Goal: Task Accomplishment & Management: Complete application form

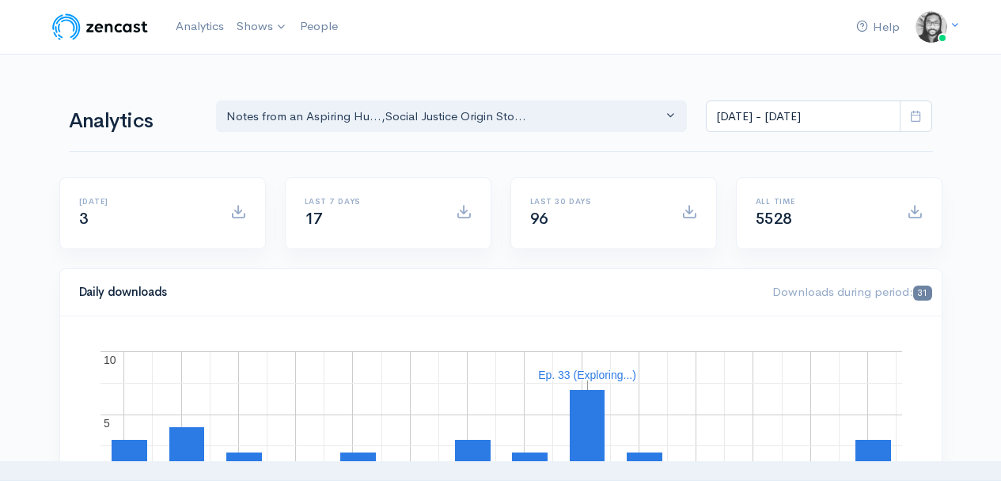
click at [599, 109] on div "Notes from an Aspiring Hu... , Social Justice Origin Sto..." at bounding box center [444, 117] width 437 height 18
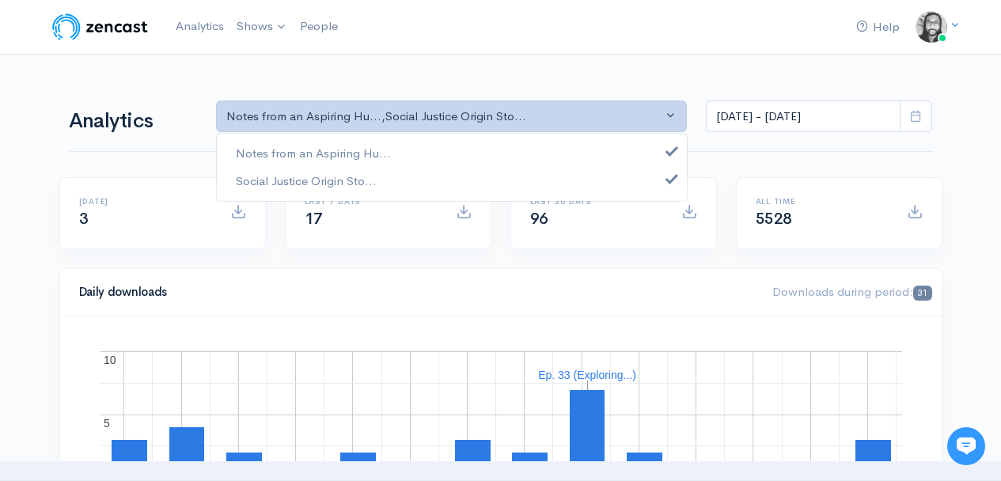
click at [580, 135] on div "Notes from an Aspiring Hu... Social Justice Origin Sto..." at bounding box center [452, 167] width 472 height 69
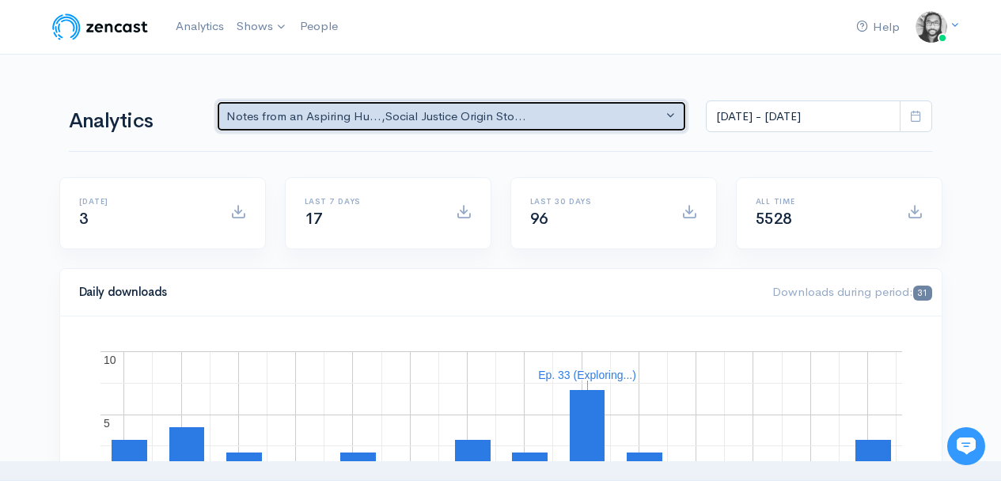
click at [584, 124] on div "Notes from an Aspiring Hu... , Social Justice Origin Sto..." at bounding box center [444, 117] width 437 height 18
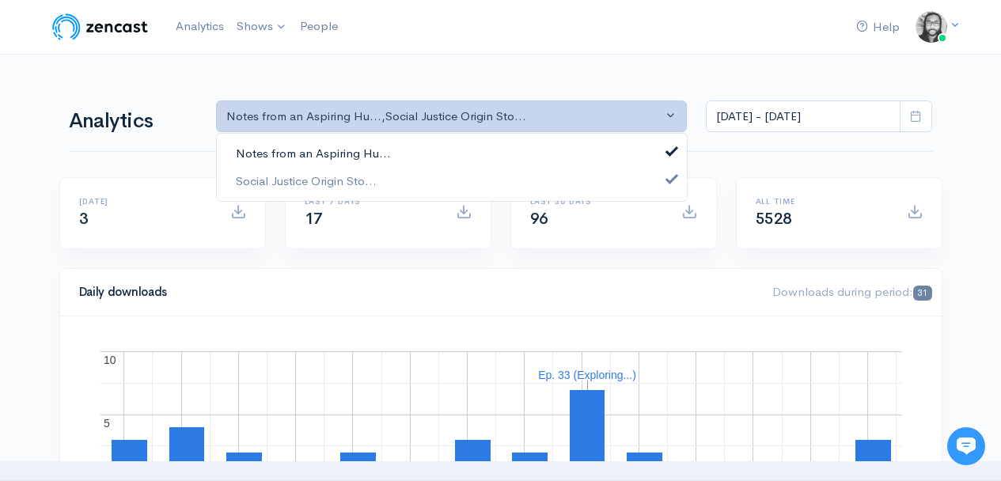
click at [564, 150] on link "Notes from an Aspiring Hu..." at bounding box center [452, 154] width 470 height 28
select select "14701"
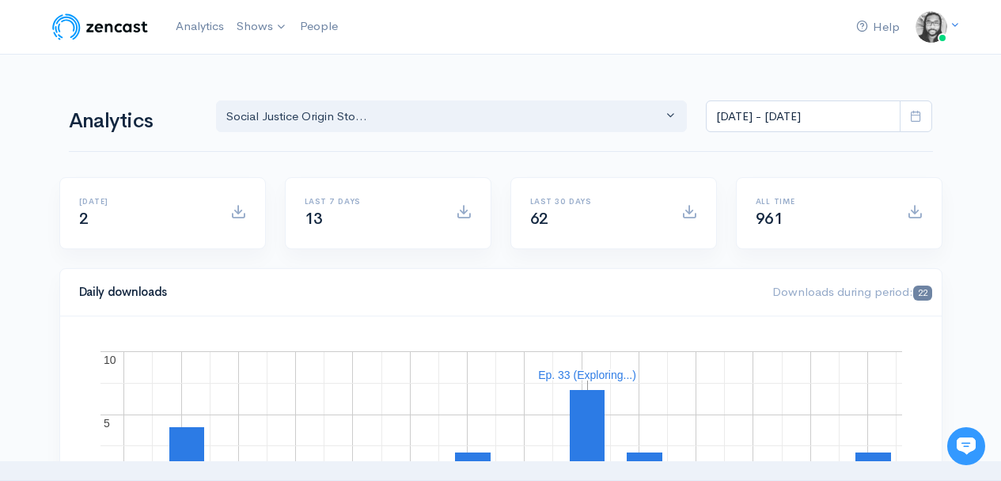
click at [784, 96] on div "Notes from an Aspiring Hu... Social Justice Origin Sto... Social Justice Origin…" at bounding box center [575, 114] width 736 height 37
click at [783, 104] on input "Aug 12, 2025 - Aug 25, 2025" at bounding box center [803, 117] width 195 height 32
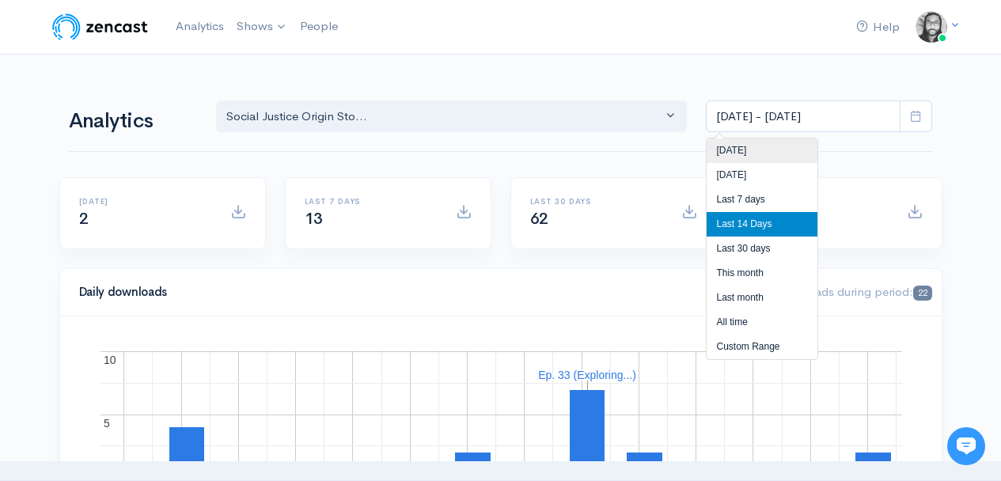
click at [769, 141] on li "Today" at bounding box center [762, 151] width 111 height 25
type input "Aug 25, 2025 - Aug 25, 2025"
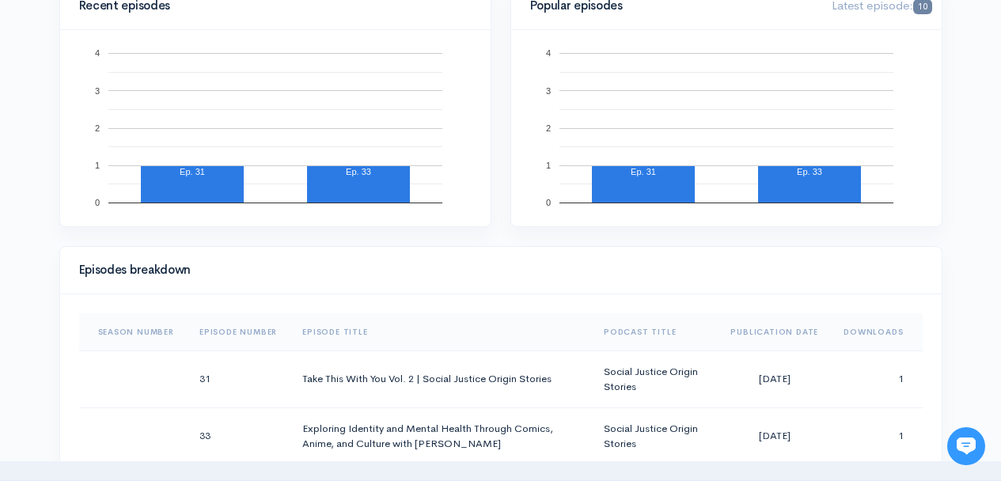
scroll to position [758, 0]
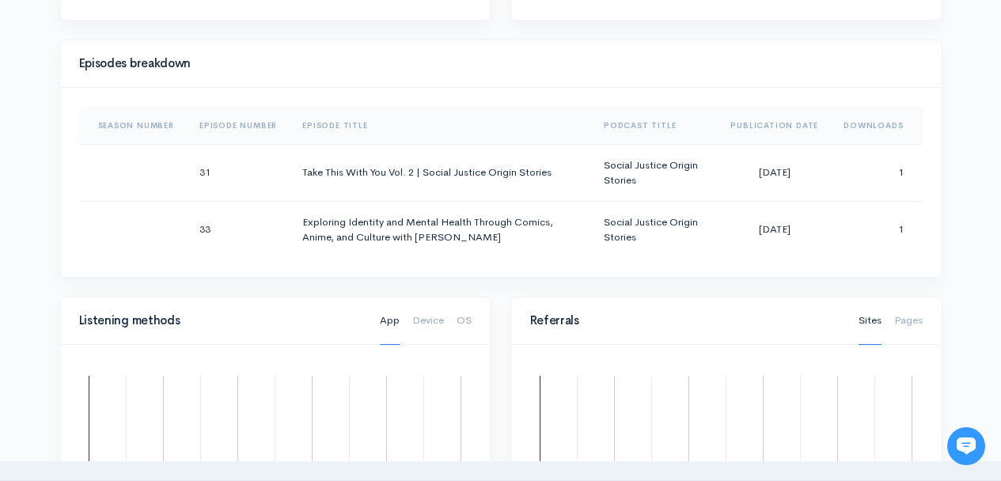
click at [971, 150] on div "Help Notifications View all Your profile Team settings Default team Current Log…" at bounding box center [500, 241] width 1001 height 1999
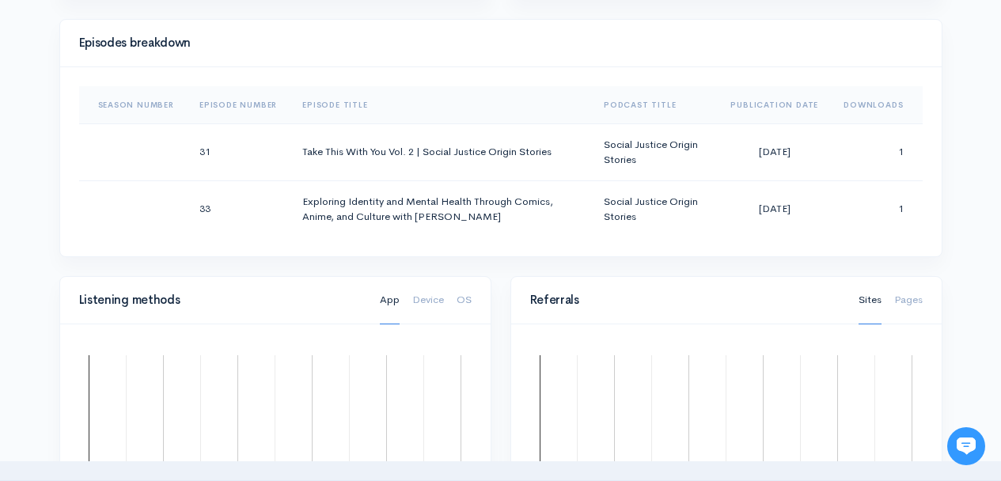
click at [971, 150] on div "Help Notifications View all Your profile Team settings Default team Current Log…" at bounding box center [500, 221] width 1001 height 1999
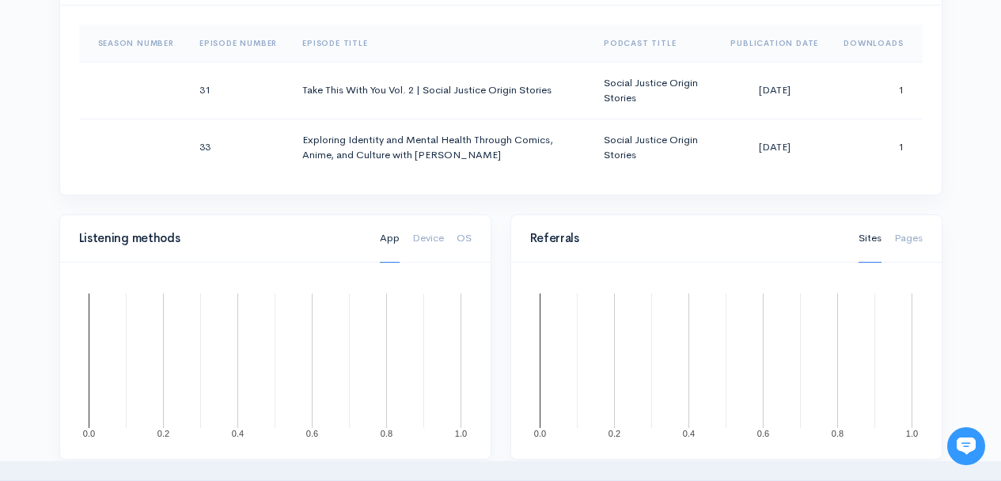
scroll to position [872, 0]
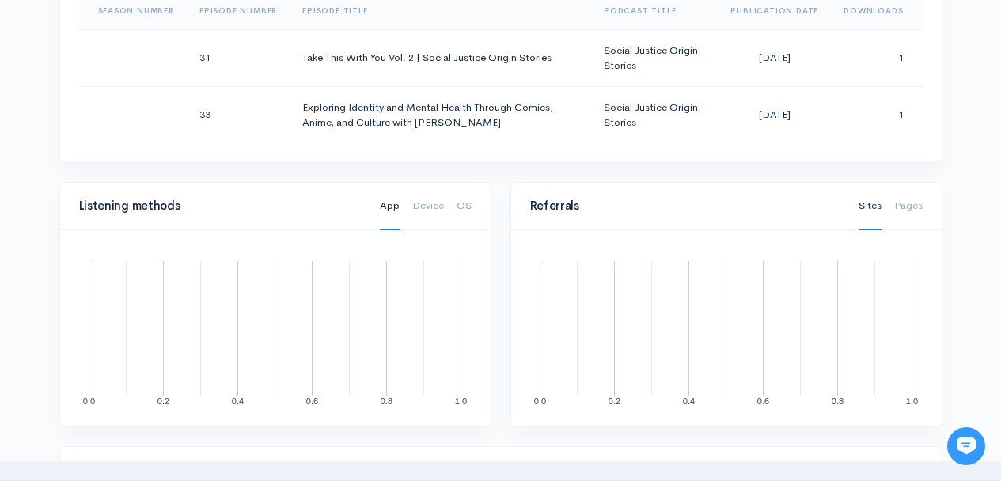
click at [971, 150] on div "Help Notifications View all Your profile Team settings Default team Current Log…" at bounding box center [500, 127] width 1001 height 1999
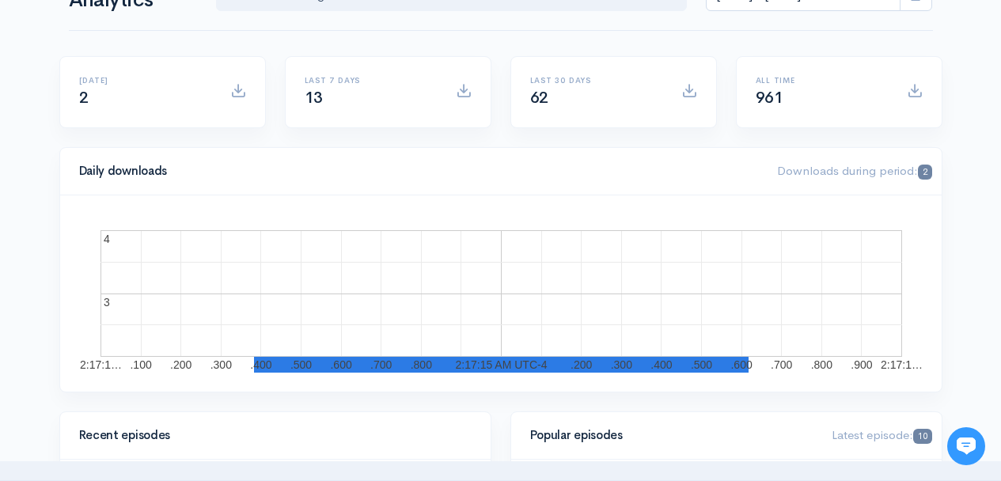
scroll to position [0, 0]
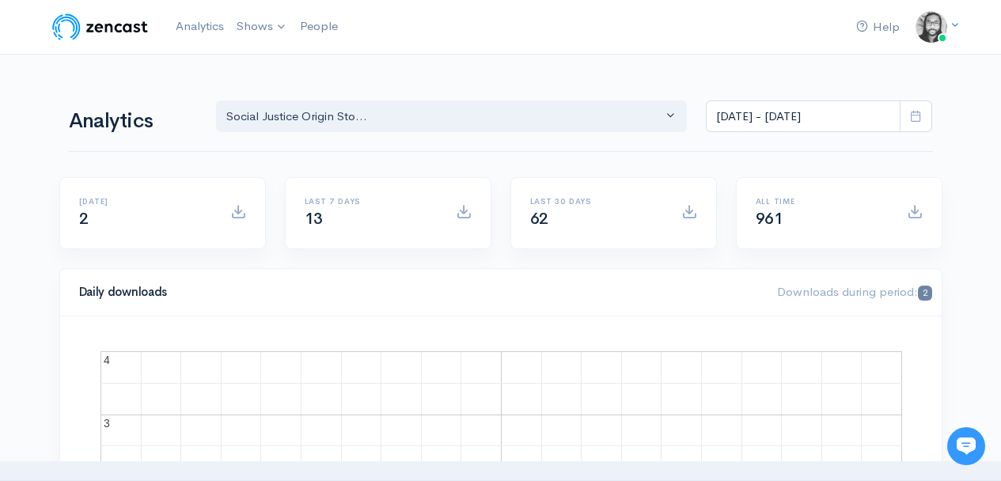
click at [563, 96] on div "Notes from an Aspiring Hu... Social Justice Origin Sto... Social Justice Origin…" at bounding box center [575, 114] width 736 height 37
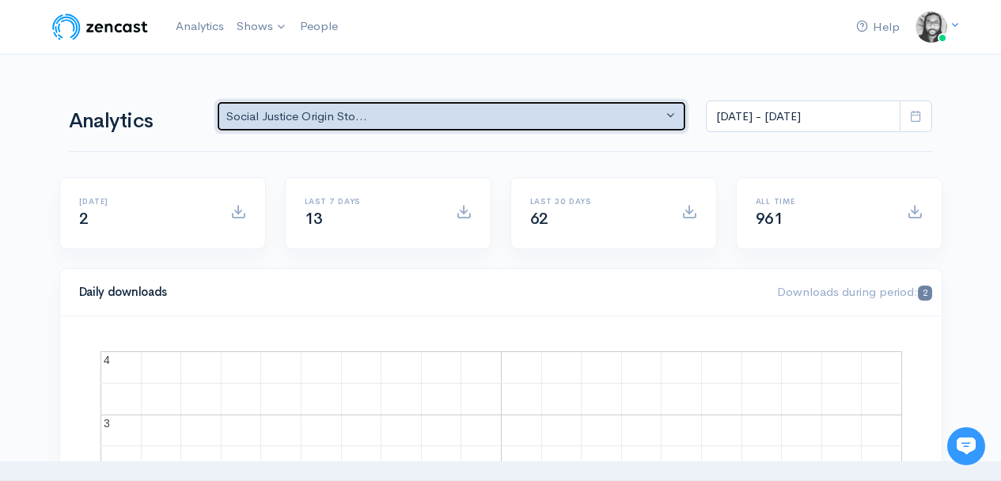
click at [565, 120] on div "Social Justice Origin Sto..." at bounding box center [444, 117] width 437 height 18
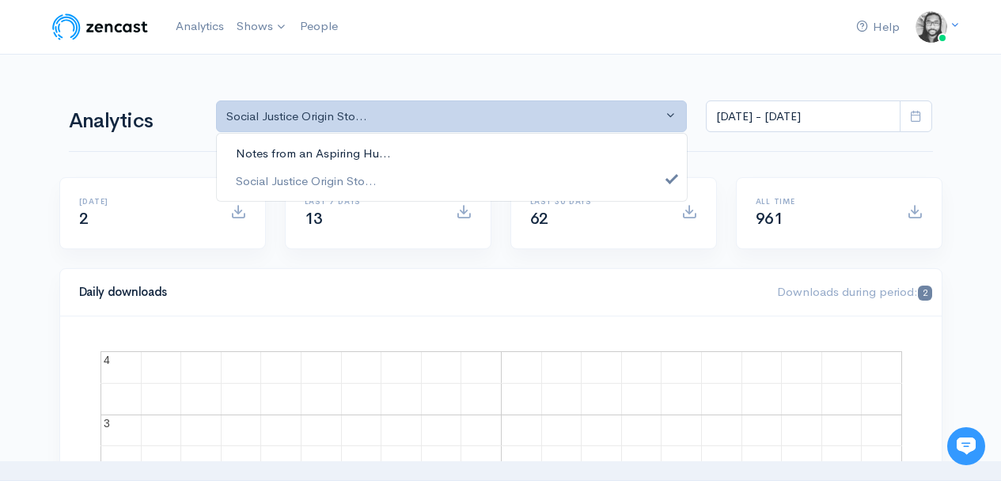
click at [543, 146] on link "Notes from an Aspiring Hu..." at bounding box center [452, 154] width 470 height 28
select select "5809"
click at [545, 172] on link "Social Justice Origin Sto..." at bounding box center [452, 181] width 470 height 28
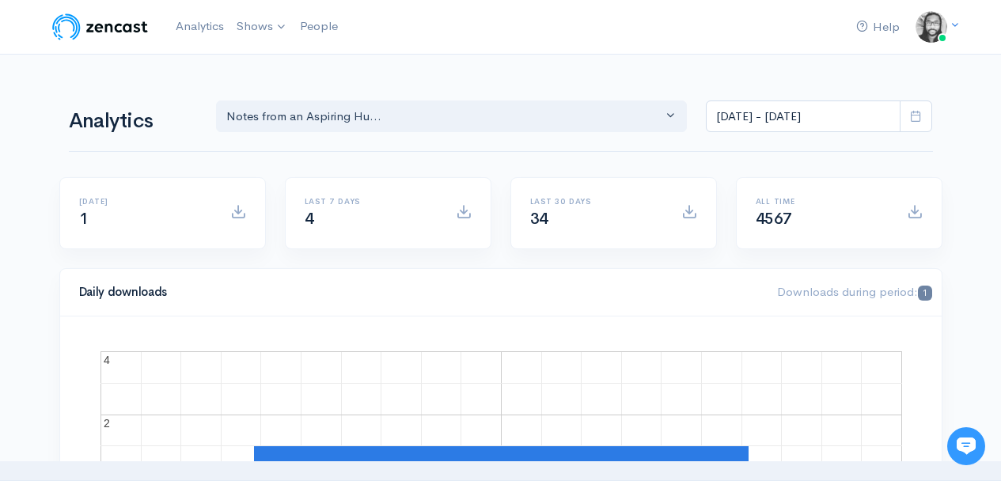
click at [108, 33] on img at bounding box center [100, 27] width 101 height 32
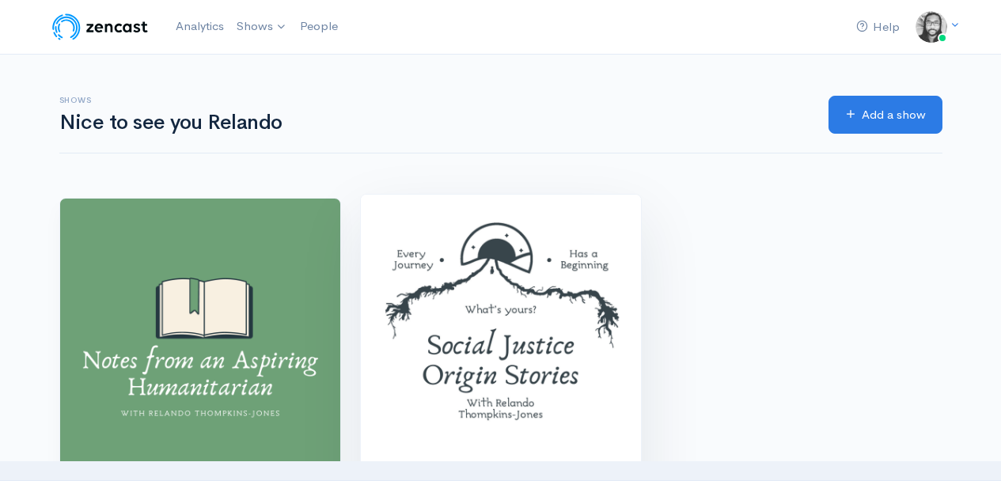
click at [550, 240] on img at bounding box center [501, 335] width 280 height 280
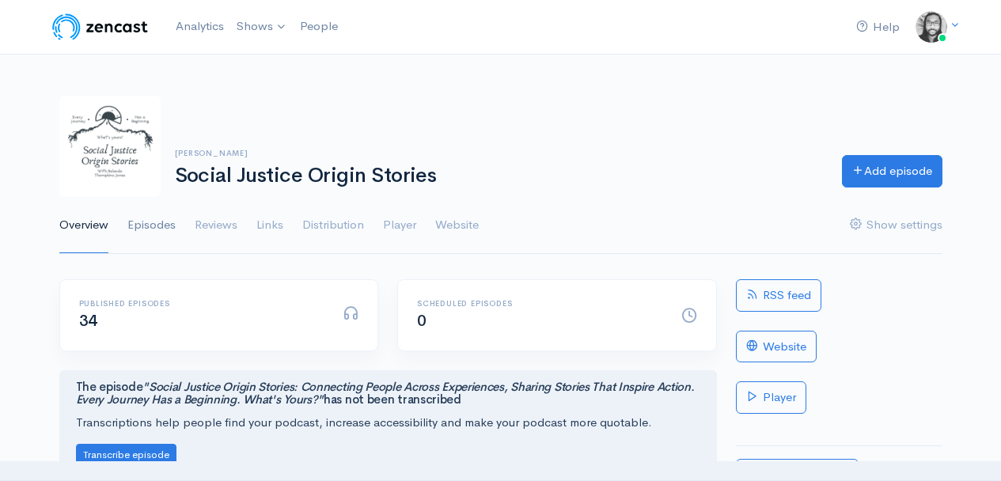
click at [141, 225] on link "Episodes" at bounding box center [151, 225] width 48 height 57
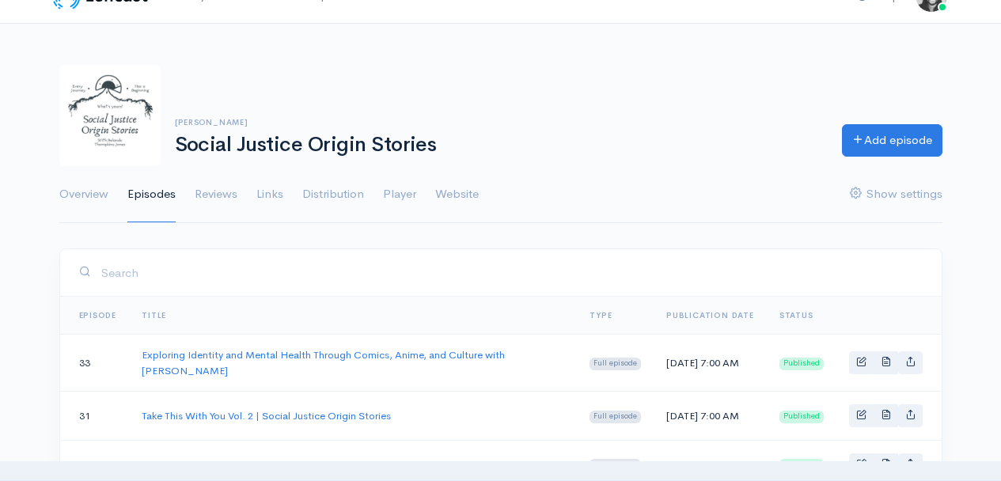
scroll to position [118, 0]
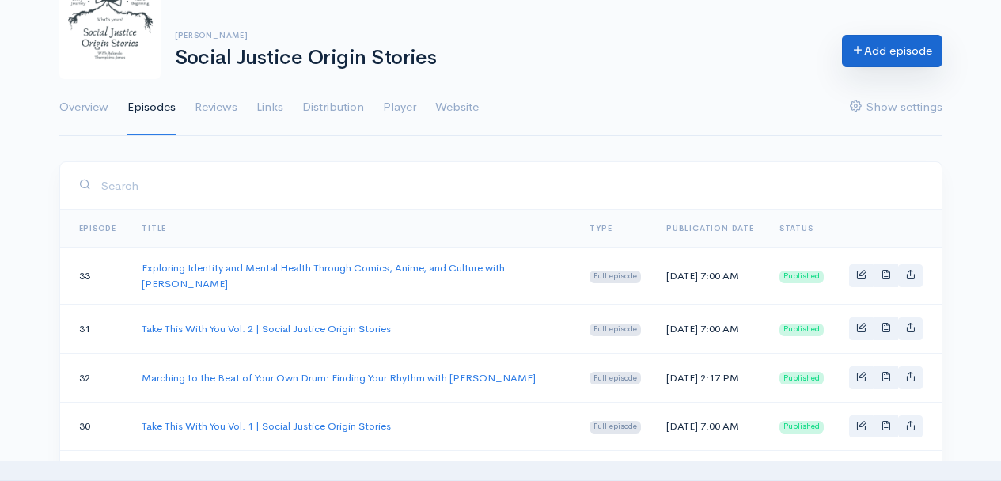
click at [913, 50] on link "Add episode" at bounding box center [892, 51] width 101 height 32
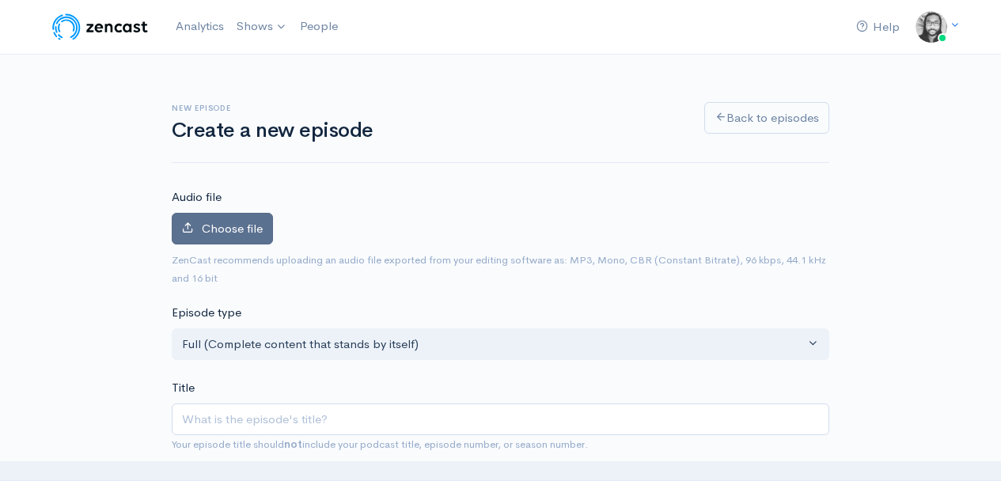
click at [182, 226] on icon at bounding box center [188, 228] width 12 height 12
click at [0, 0] on input "Choose file" at bounding box center [0, 0] width 0 height 0
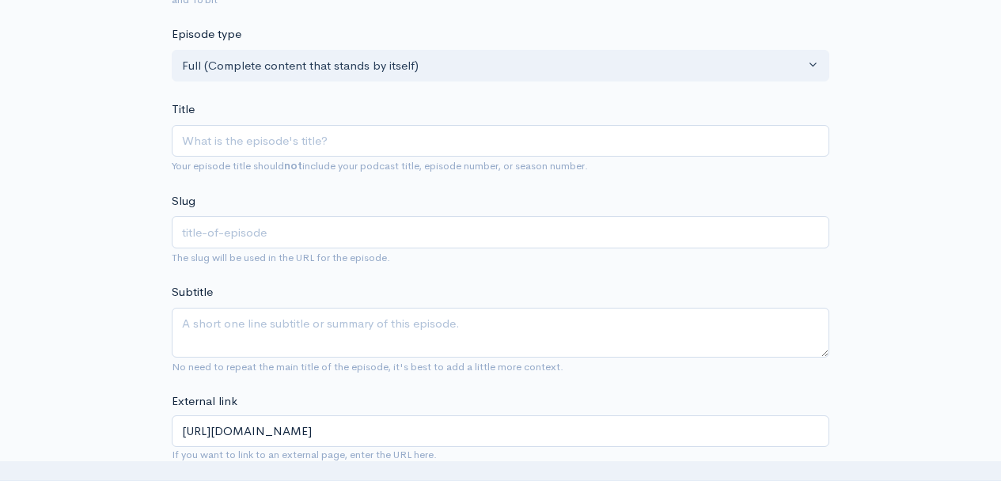
scroll to position [321, 0]
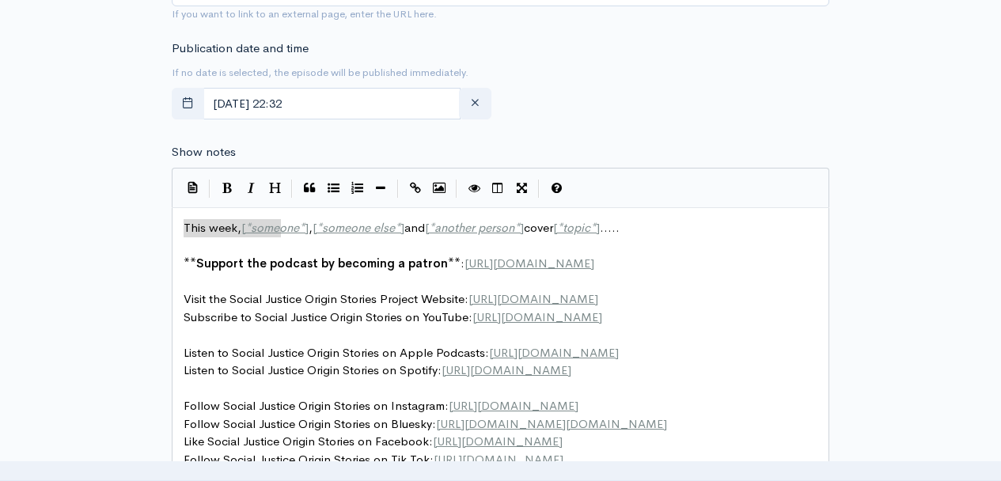
scroll to position [6, 0]
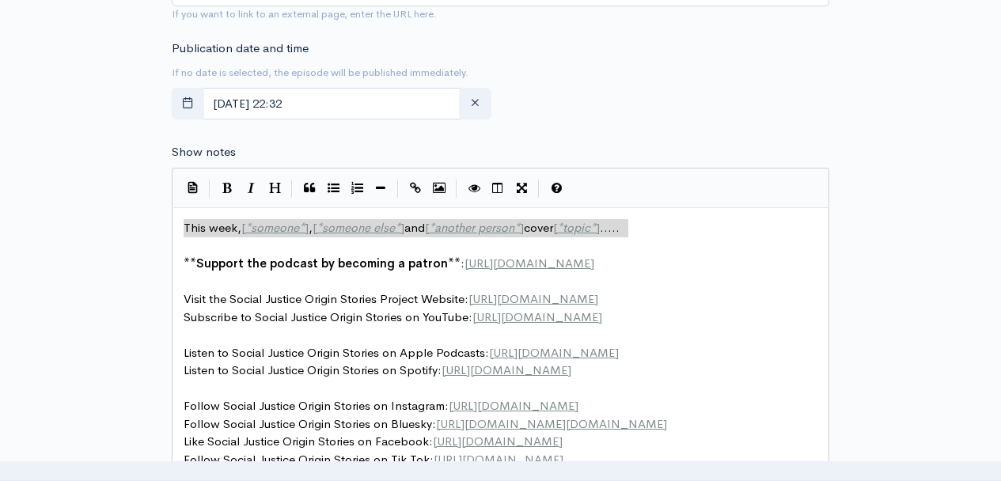
type textarea "This week, [*someone*], [*someone else*] and [*another person*] cover [*topic*]…"
drag, startPoint x: 184, startPoint y: 226, endPoint x: 652, endPoint y: 229, distance: 468.6
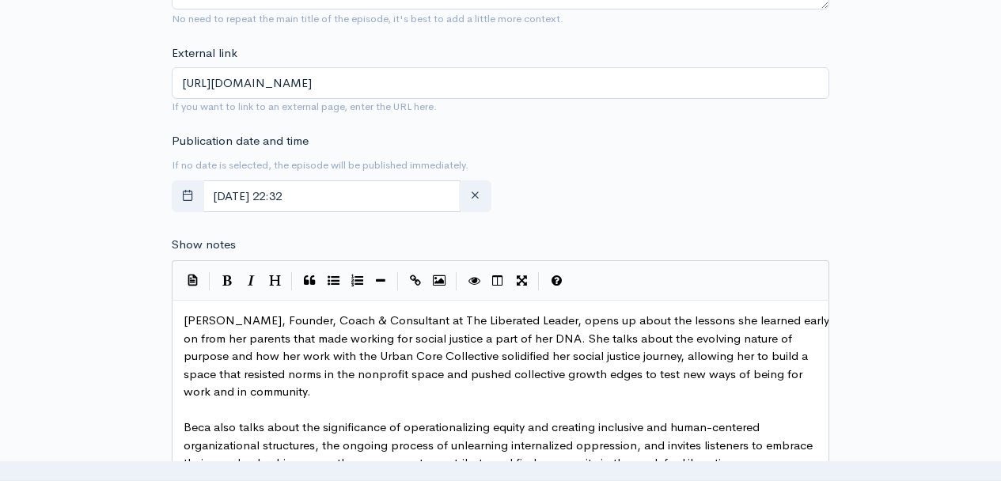
scroll to position [744, 0]
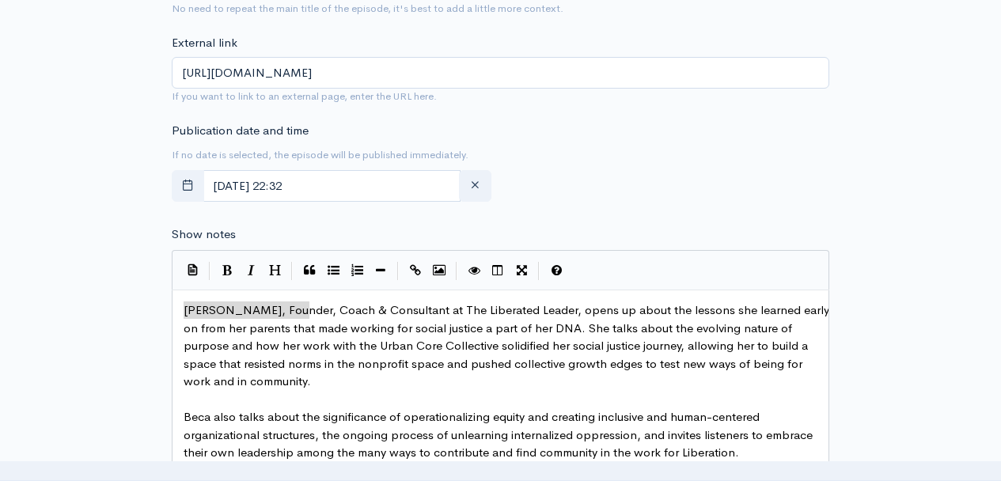
drag, startPoint x: 308, startPoint y: 312, endPoint x: 185, endPoint y: 310, distance: 122.7
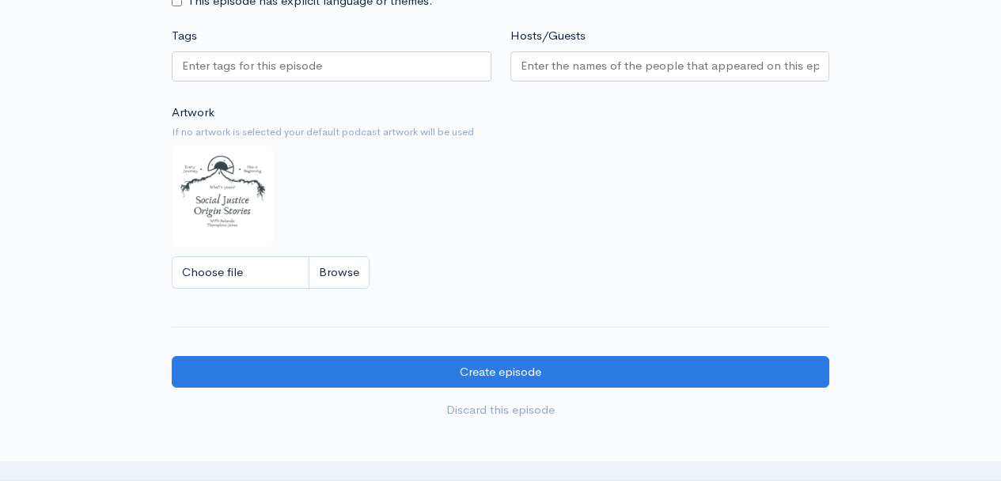
type textarea "[PERSON_NAME]"
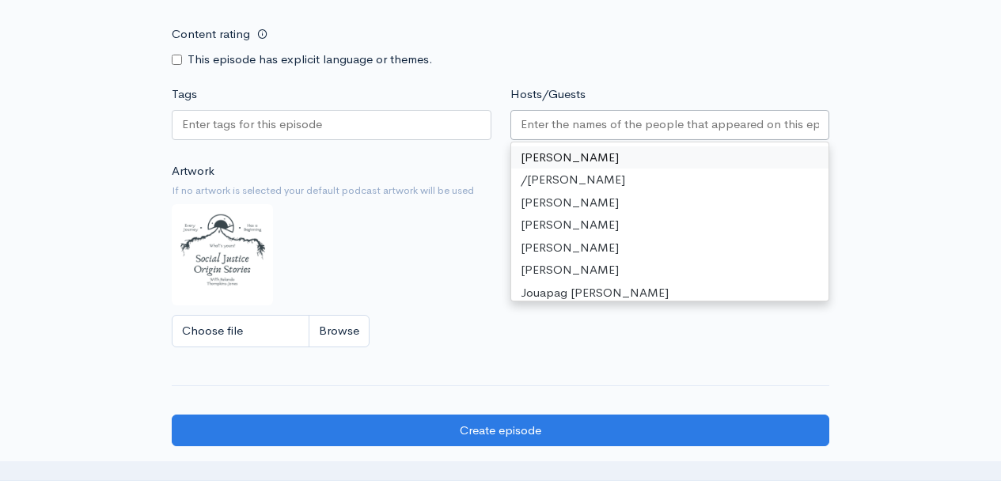
click at [541, 134] on input "Hosts/Guests" at bounding box center [670, 125] width 299 height 18
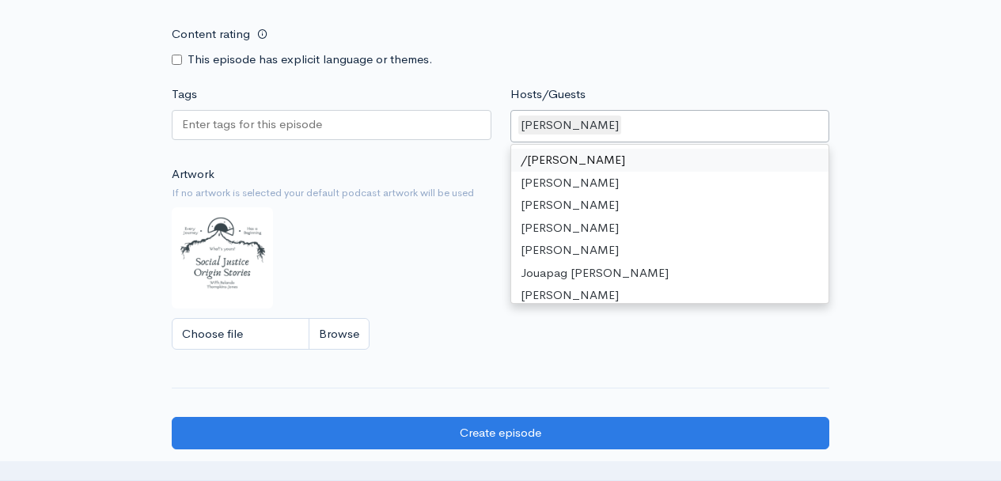
paste input "[PERSON_NAME]"
type input "[PERSON_NAME]"
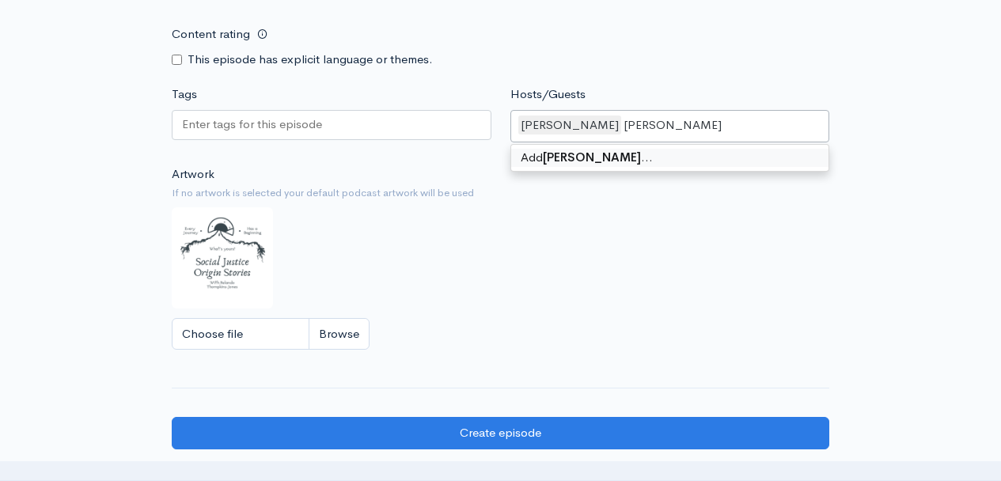
scroll to position [0, 0]
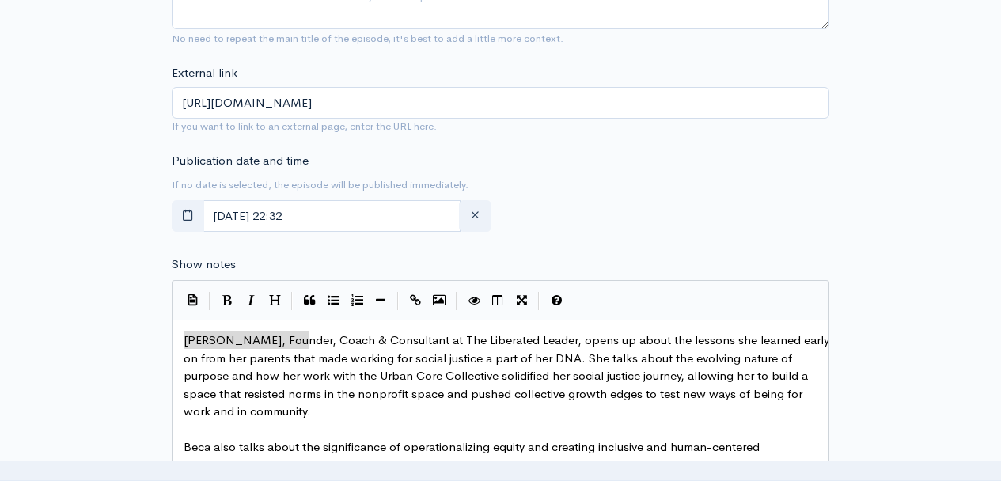
scroll to position [675, 0]
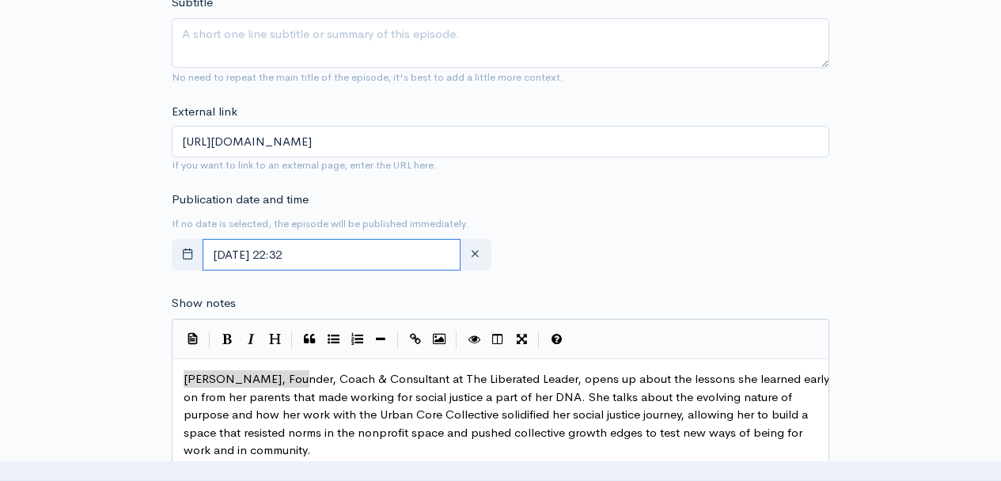
click at [437, 260] on input "August, 25 2025 22:32" at bounding box center [332, 255] width 258 height 32
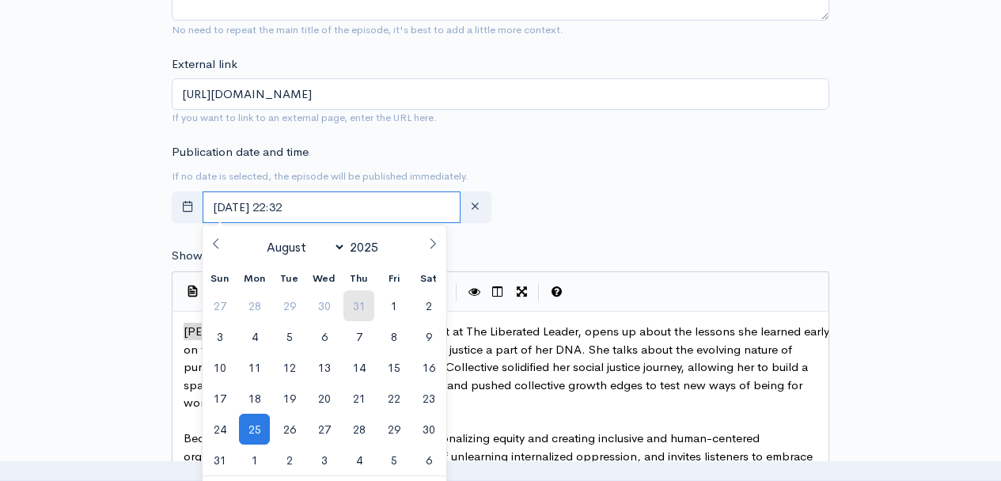
scroll to position [743, 0]
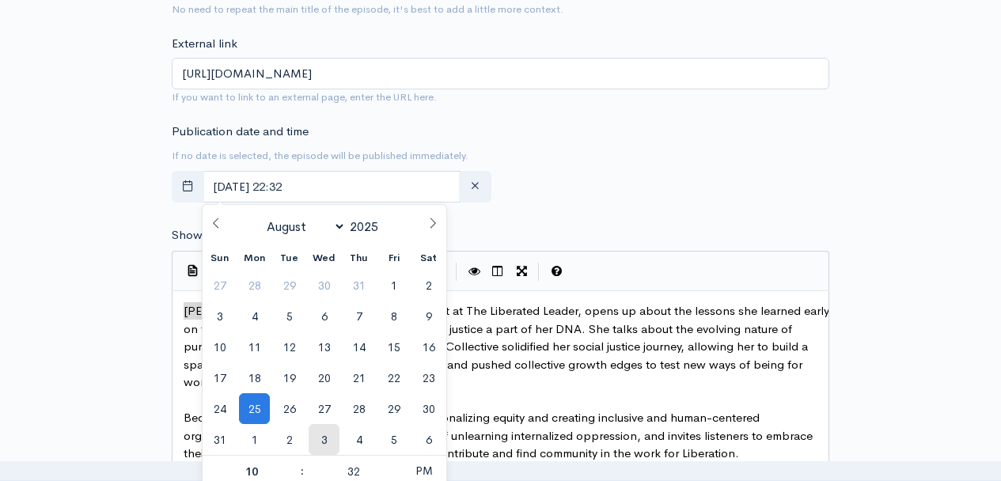
click at [331, 436] on span "3" at bounding box center [324, 439] width 31 height 31
type input "September, 03 2025 22:32"
select select "8"
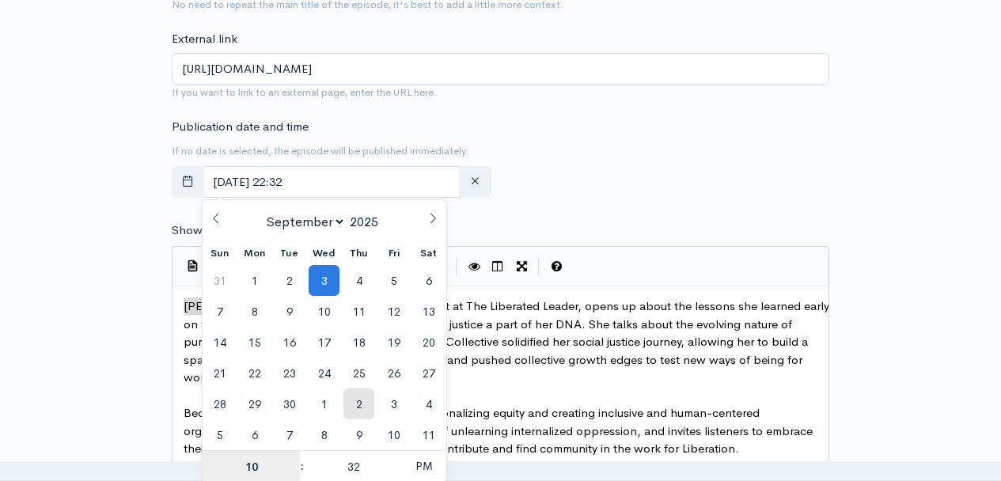
scroll to position [779, 0]
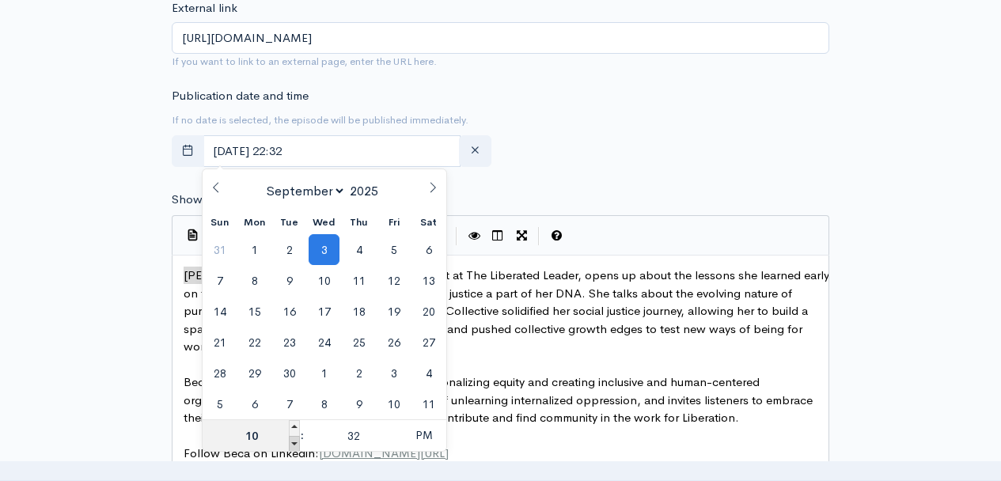
click at [296, 442] on span at bounding box center [294, 444] width 11 height 16
type input "September, 03 2025 21:32"
type input "09"
click at [296, 442] on span at bounding box center [294, 444] width 11 height 16
type input "September, 03 2025 20:32"
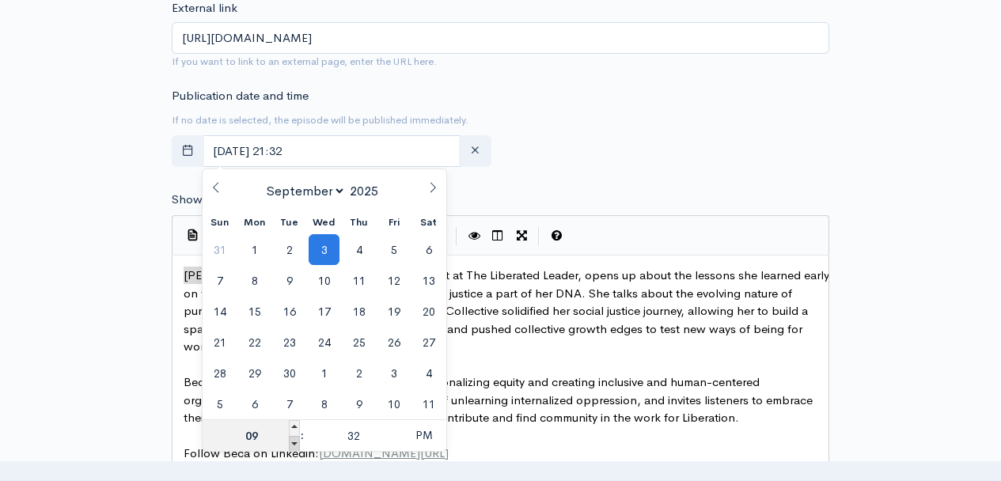
type input "08"
click at [296, 442] on span at bounding box center [294, 444] width 11 height 16
type input "September, 03 2025 19:32"
type input "07"
drag, startPoint x: 349, startPoint y: 431, endPoint x: 361, endPoint y: 433, distance: 12.0
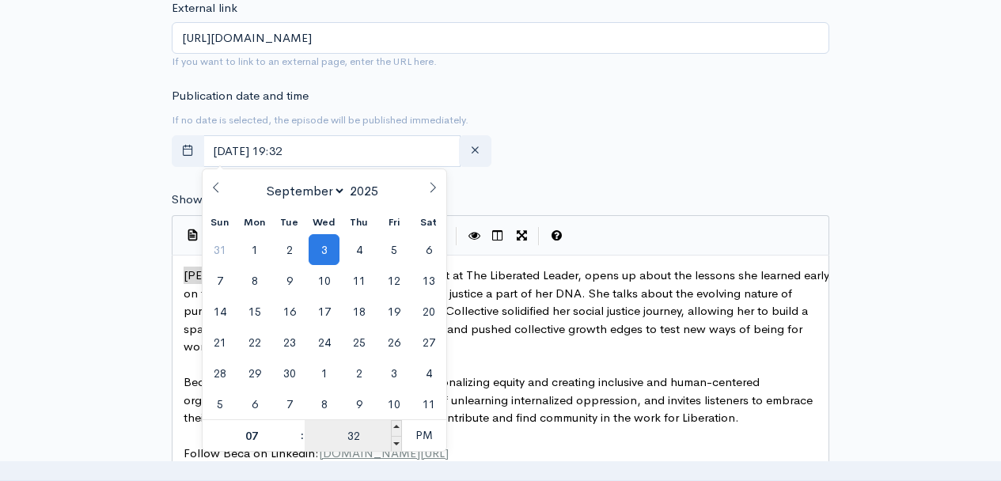
click at [361, 433] on input "32" at bounding box center [353, 436] width 97 height 32
type input "00"
click at [419, 432] on span "PM" at bounding box center [424, 436] width 44 height 32
type input "[DATE] 07:00"
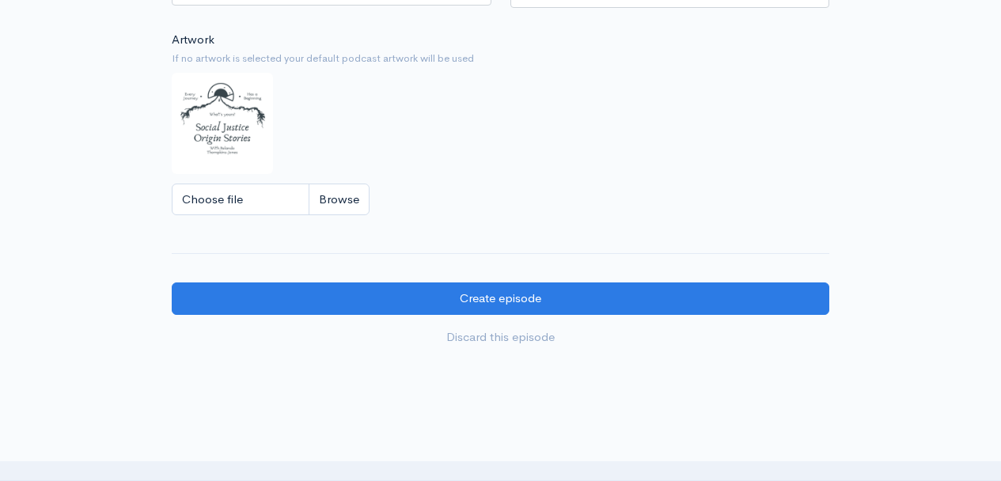
scroll to position [2205, 0]
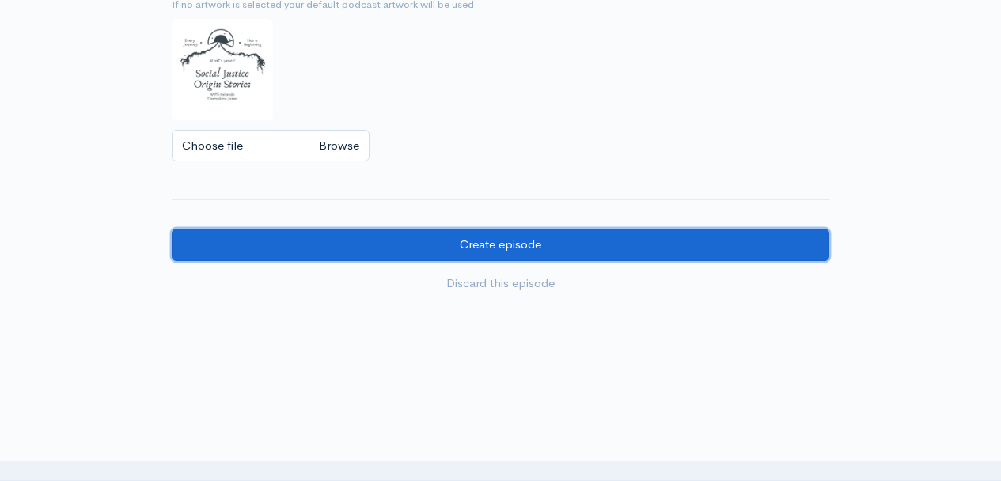
click at [522, 254] on input "Create episode" at bounding box center [501, 245] width 658 height 32
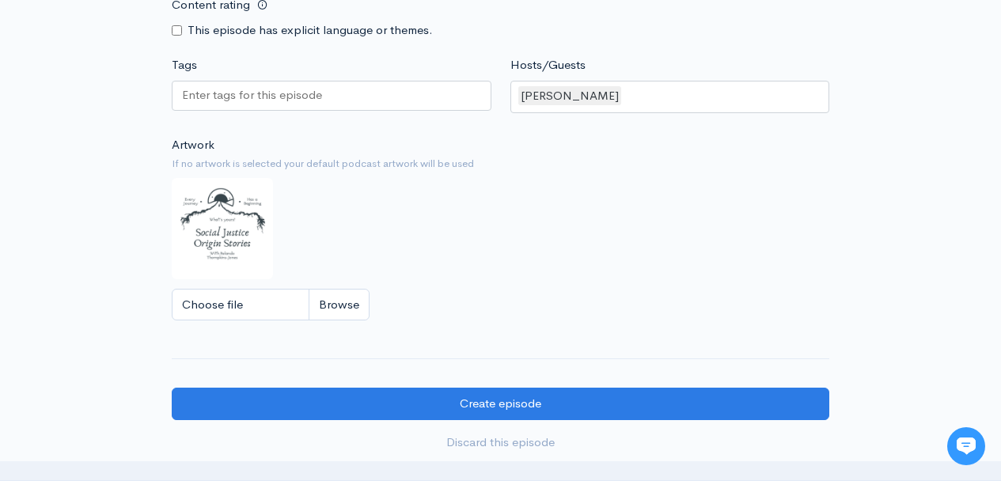
scroll to position [2042, 0]
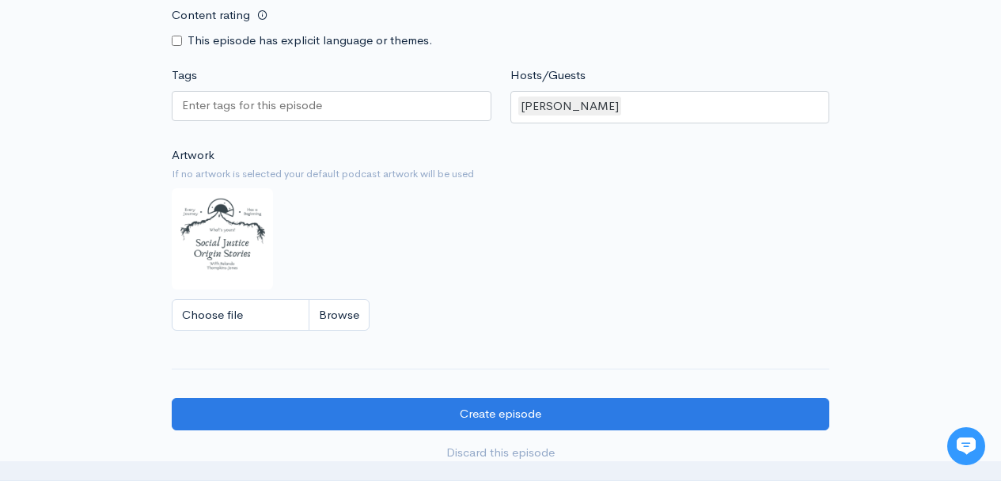
click at [681, 116] on div "[PERSON_NAME]" at bounding box center [671, 107] width 320 height 33
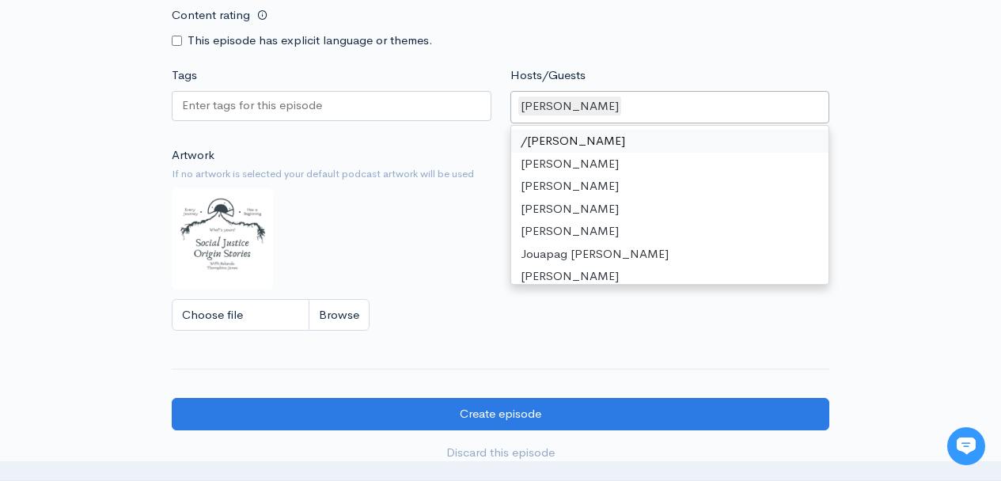
paste input "[PERSON_NAME]"
type input "[PERSON_NAME]"
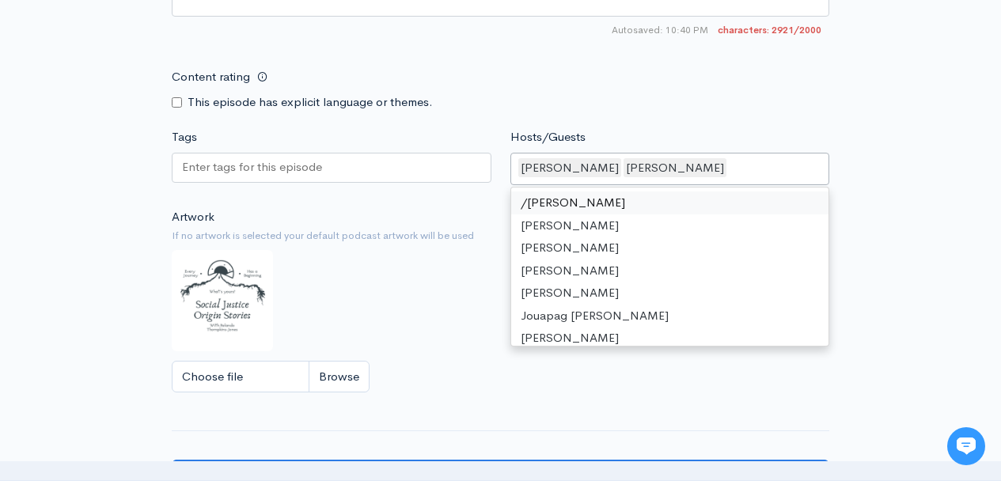
scroll to position [1970, 0]
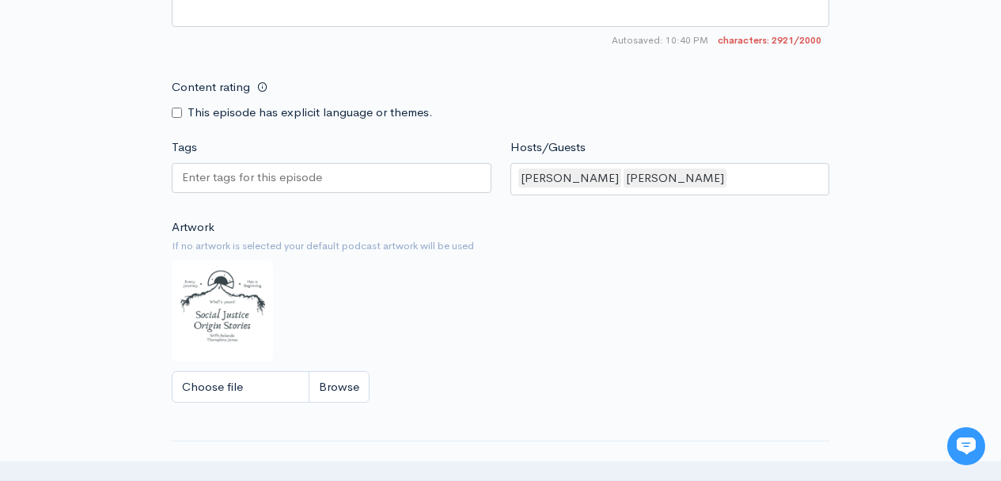
click at [423, 95] on div "Content rating This episode has explicit language or themes." at bounding box center [331, 96] width 339 height 50
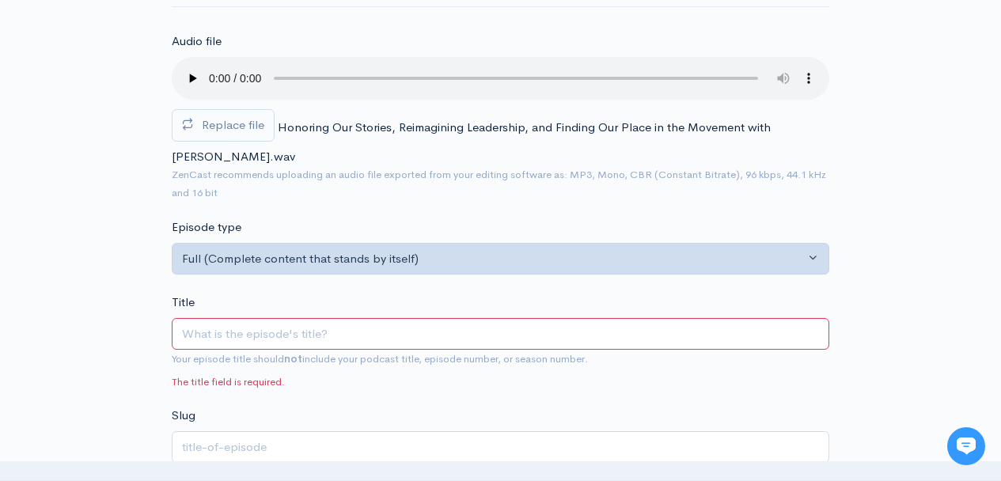
scroll to position [82, 0]
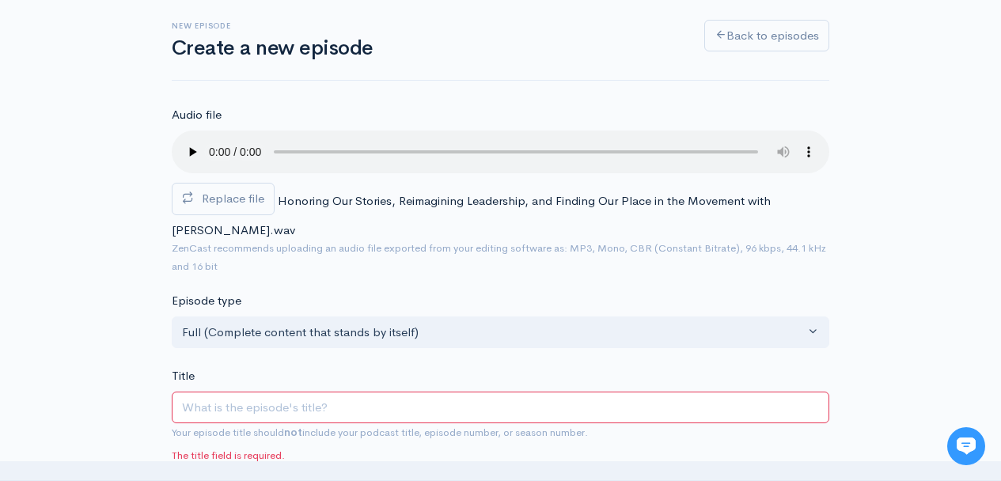
drag, startPoint x: 280, startPoint y: 200, endPoint x: 266, endPoint y: 229, distance: 31.9
click at [266, 229] on span "Honoring Our Stories, Reimagining Leadership, and Finding Our Place in the Move…" at bounding box center [471, 215] width 599 height 44
copy span "Honoring Our Stories, Reimagining Leadership, and Finding Our Place in the Move…"
click at [282, 413] on input "Title" at bounding box center [501, 408] width 658 height 32
paste input "Honoring Our Stories, Reimagining Leadership, and Finding Our Place in the Move…"
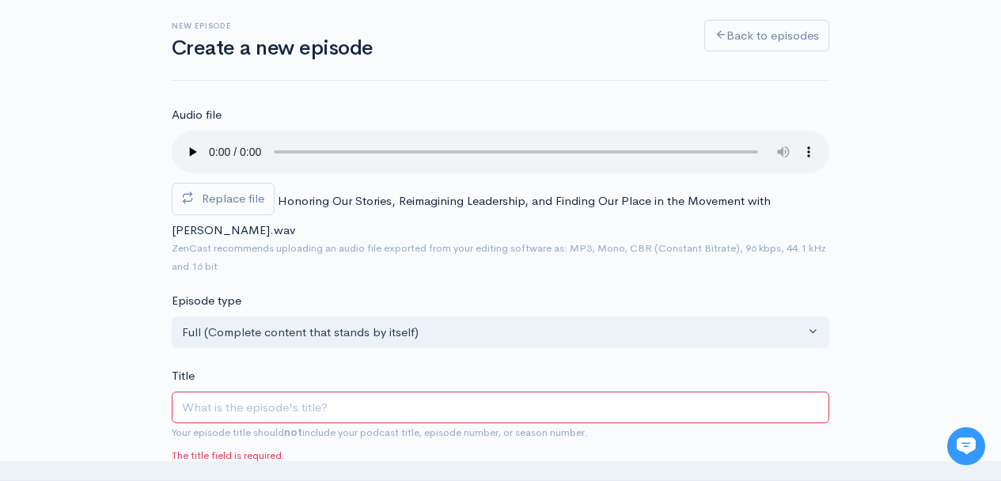
type input "Honoring Our Stories, Reimagining Leadership, and Finding Our Place in the Move…"
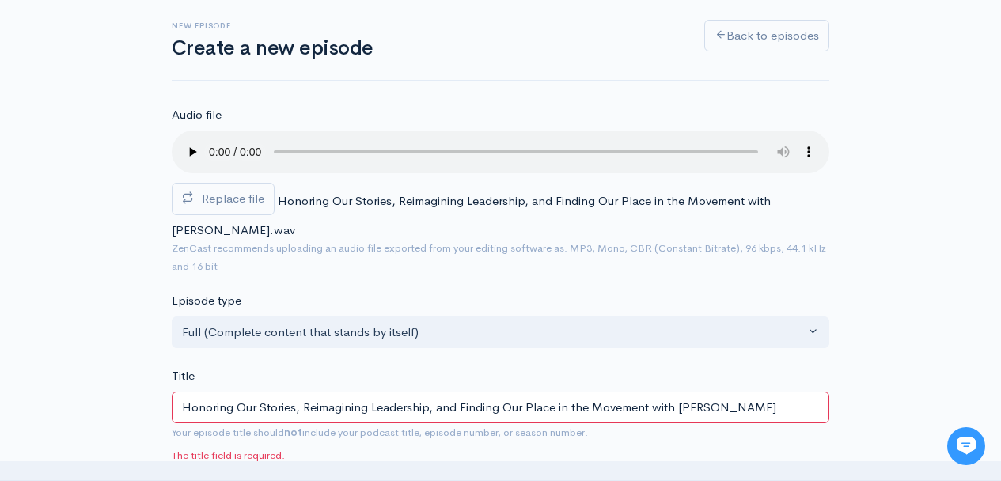
type input "honoring-our-stories-reimagining-leadership-and-finding-our-place-in-the-moveme…"
type input "Honoring Our Stories, Reimagining Leadership, and Finding Our Place in the Move…"
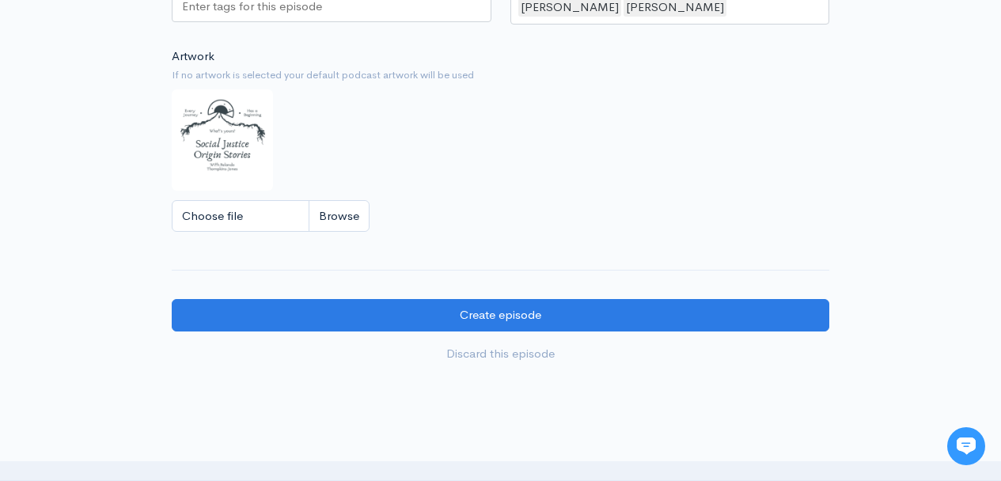
scroll to position [2200, 0]
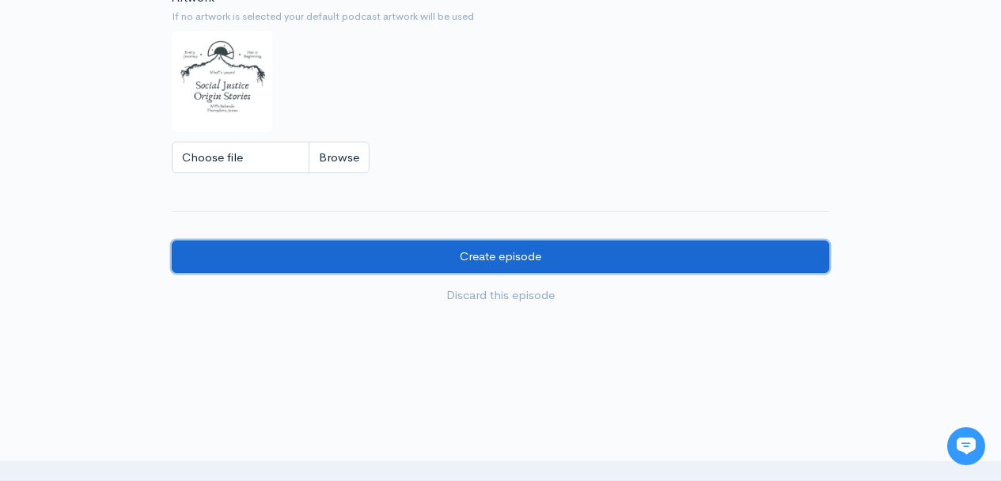
click at [605, 273] on input "Create episode" at bounding box center [501, 257] width 658 height 32
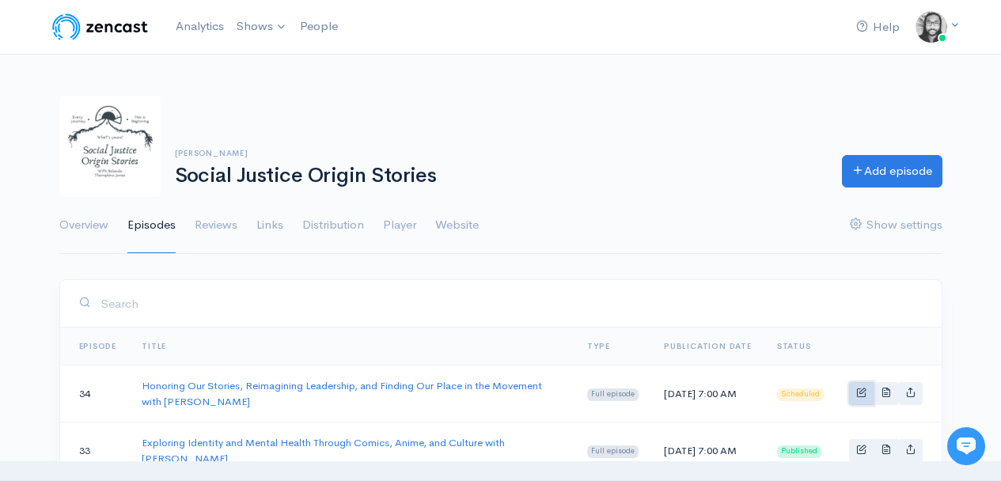
click at [854, 395] on link "Basic example" at bounding box center [861, 393] width 25 height 23
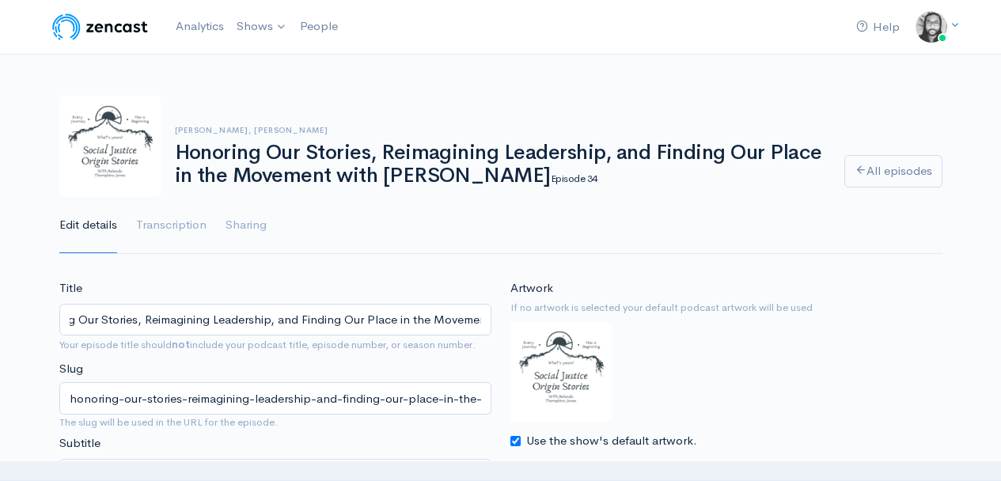
scroll to position [0, 208]
drag, startPoint x: 70, startPoint y: 319, endPoint x: 325, endPoint y: 317, distance: 255.7
click at [325, 317] on input "Honoring Our Stories, Reimagining Leadership, and Finding Our Place in the Move…" at bounding box center [275, 320] width 432 height 32
type input "Reimagining Leadership and Finding Our Role in Social Justice Work with Beca Ve…"
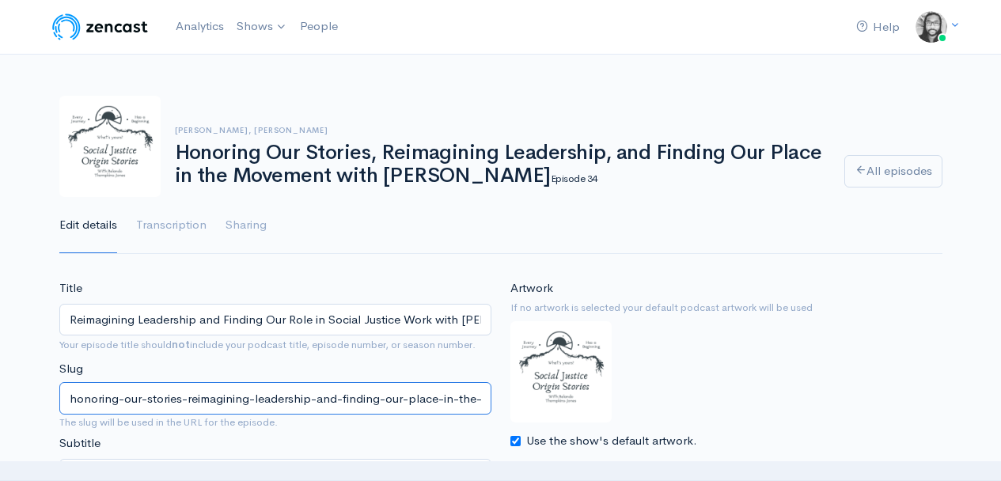
drag, startPoint x: 116, startPoint y: 398, endPoint x: 70, endPoint y: 397, distance: 45.9
click at [70, 397] on input "honoring-our-stories-reimagining-leadership-and-finding-our-place-in-the-moveme…" at bounding box center [275, 398] width 432 height 32
drag, startPoint x: 154, startPoint y: 398, endPoint x: 141, endPoint y: 399, distance: 13.5
click at [141, 399] on input "reimagining-our-stories-reimagining-leadership-and-finding-our-place-in-the-mov…" at bounding box center [275, 398] width 432 height 32
drag, startPoint x: 234, startPoint y: 399, endPoint x: 202, endPoint y: 401, distance: 32.5
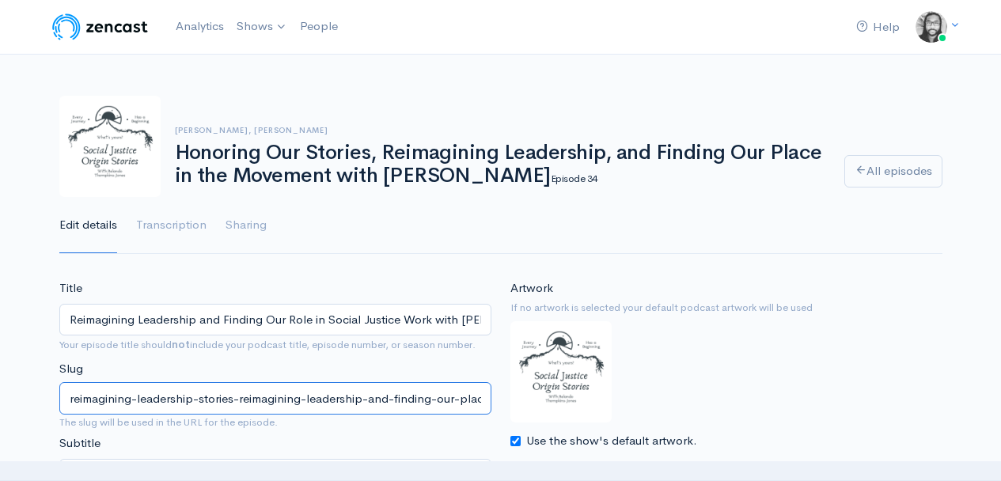
click at [202, 401] on input "reimagining-leadership-stories-reimagining-leadership-and-finding-our-place-in-…" at bounding box center [275, 398] width 432 height 32
drag, startPoint x: 288, startPoint y: 398, endPoint x: 229, endPoint y: 398, distance: 59.4
click at [228, 398] on input "reimagining-leadership-and-reimagining-leadership-and-finding-our-place-in-the-…" at bounding box center [275, 398] width 432 height 32
drag, startPoint x: 324, startPoint y: 397, endPoint x: 270, endPoint y: 397, distance: 53.8
click at [270, 397] on input "reimagining-leadership-and-finding-leadership-and-finding-our-place-in-the-move…" at bounding box center [275, 398] width 432 height 32
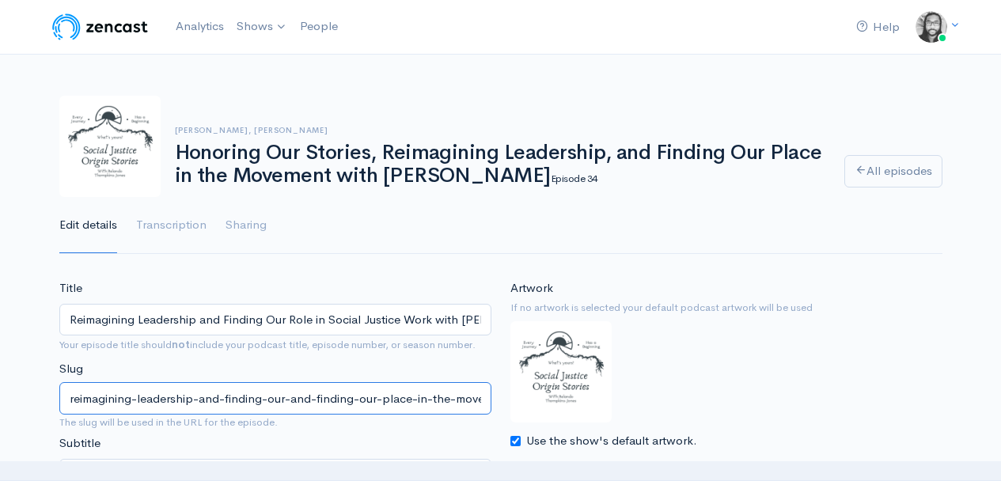
drag, startPoint x: 313, startPoint y: 396, endPoint x: 296, endPoint y: 397, distance: 17.4
click at [296, 397] on input "reimagining-leadership-and-finding-our-and-finding-our-place-in-the-movement-wi…" at bounding box center [275, 398] width 432 height 32
drag, startPoint x: 357, startPoint y: 399, endPoint x: 328, endPoint y: 400, distance: 29.3
click at [321, 398] on input "reimagining-leadership-and-finding-our-role-finding-our-place-in-the-movement-w…" at bounding box center [275, 398] width 432 height 32
drag, startPoint x: 353, startPoint y: 397, endPoint x: 337, endPoint y: 397, distance: 15.9
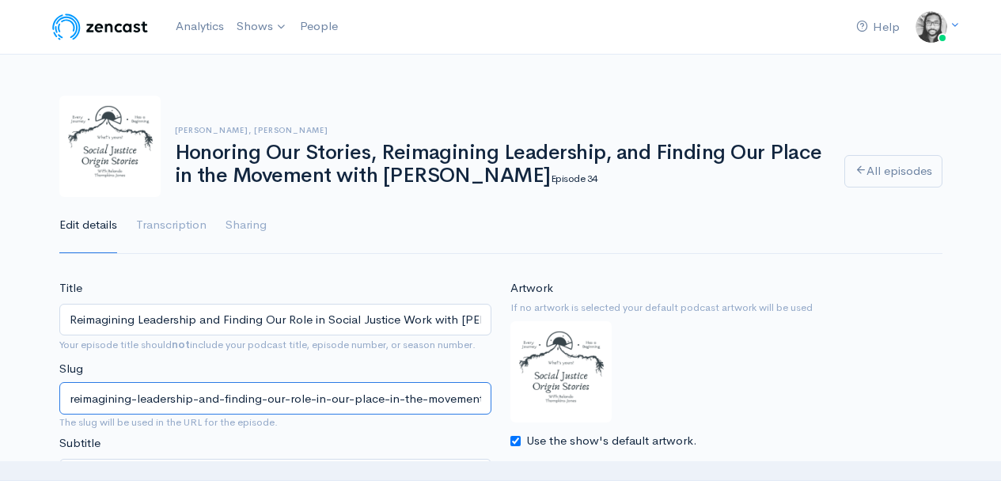
click at [337, 397] on input "reimagining-leadership-and-finding-our-role-in-our-place-in-the-movement-with-b…" at bounding box center [275, 398] width 432 height 32
drag, startPoint x: 399, startPoint y: 399, endPoint x: 376, endPoint y: 401, distance: 23.0
click at [376, 401] on input "reimagining-leadership-and-finding-our-role-in-social-place-in-the-movement-wit…" at bounding box center [275, 398] width 432 height 32
click at [416, 397] on input "reimagining-leadership-and-finding-our-role-in-social-justice-in-the-movement-w…" at bounding box center [275, 398] width 432 height 32
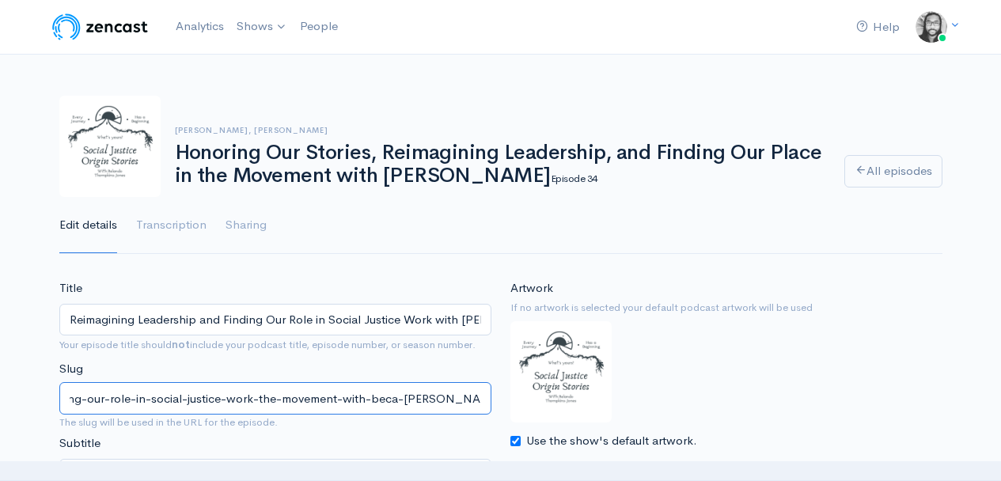
drag, startPoint x: 447, startPoint y: 397, endPoint x: 351, endPoint y: 401, distance: 95.9
click at [351, 401] on input "reimagining-leadership-and-finding-our-role-in-social-justice-work-the-movement…" at bounding box center [275, 398] width 432 height 32
type input "reimagining-leadership-and-finding-our-role-in-social-justice-work-with-beca-ve…"
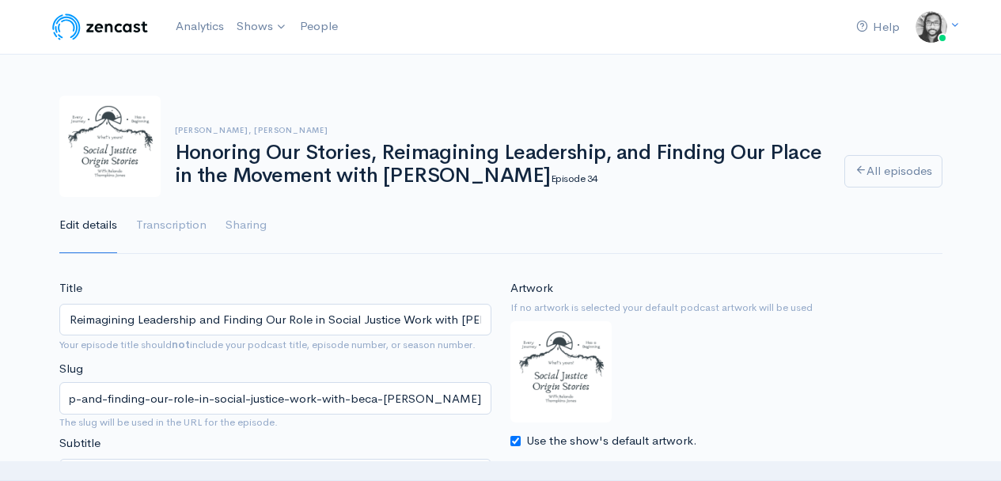
scroll to position [0, 0]
click at [393, 363] on div "Title Reimagining Leadership and Finding Our Role in Social Justice Work with B…" at bounding box center [275, 443] width 451 height 329
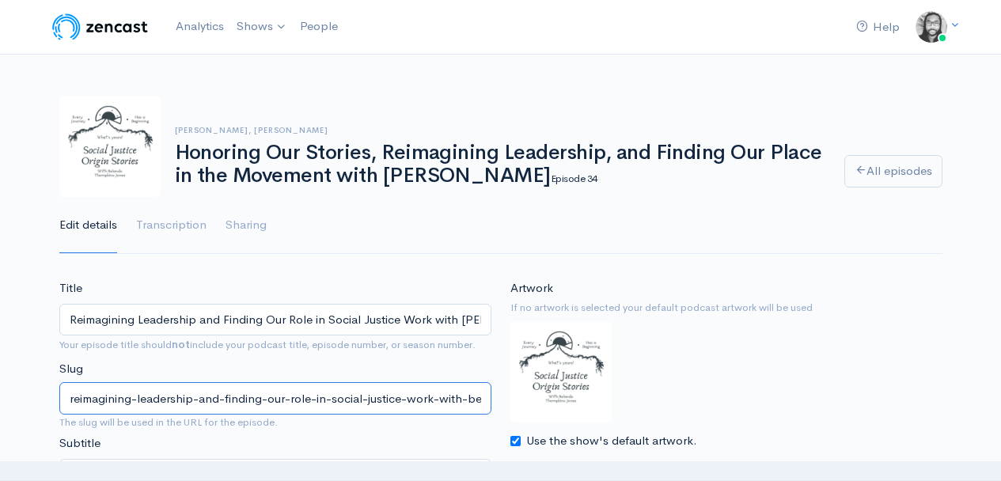
click at [382, 400] on input "reimagining-leadership-and-finding-our-role-in-social-justice-work-with-beca-ve…" at bounding box center [275, 398] width 432 height 32
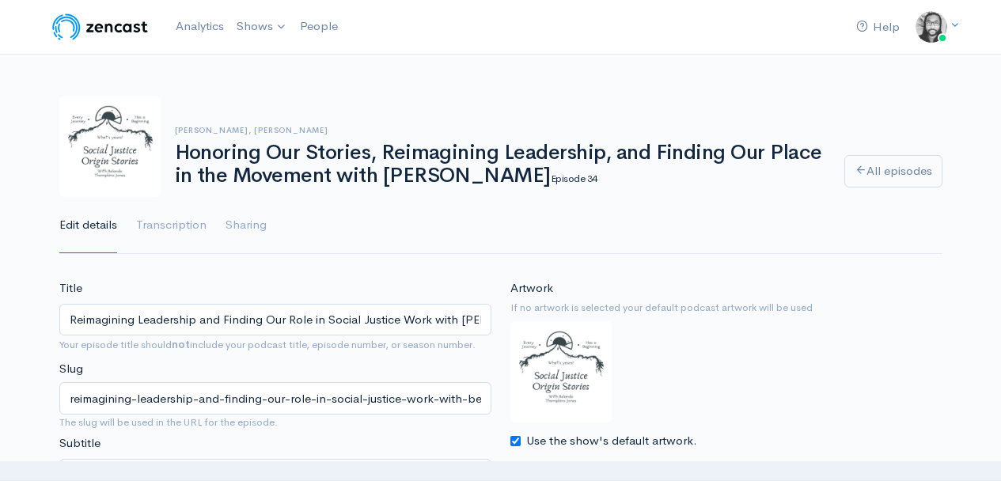
click at [731, 386] on div "Artwork If no artwork is selected your default podcast artwork will be used Use…" at bounding box center [727, 364] width 432 height 171
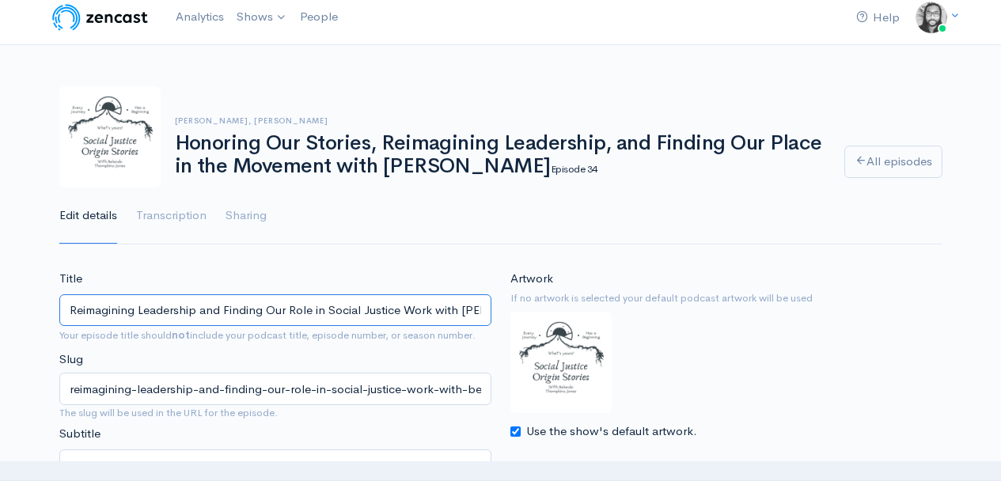
click at [337, 312] on input "Reimagining Leadership and Finding Our Role in Social Justice Work with Beca Ve…" at bounding box center [275, 310] width 432 height 32
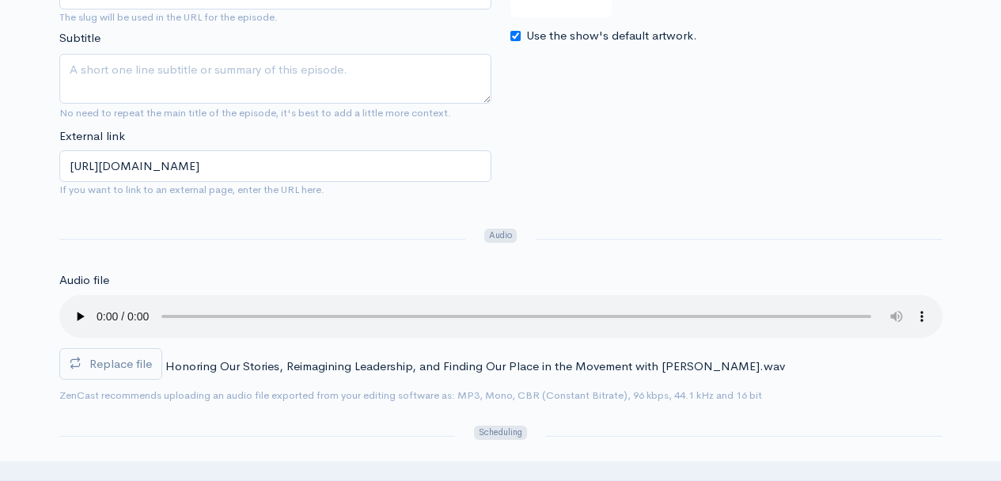
scroll to position [425, 0]
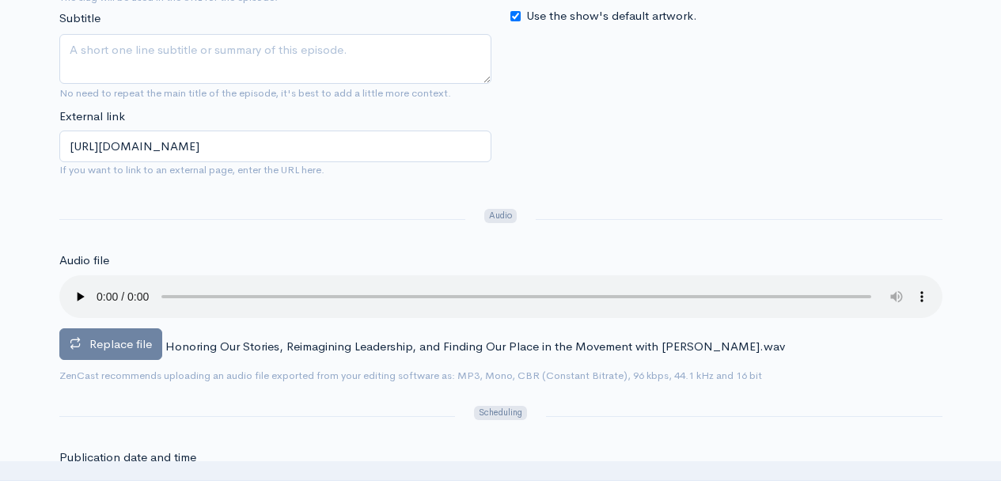
click at [132, 349] on span "Replace file" at bounding box center [120, 343] width 63 height 15
click at [0, 0] on input "Replace file" at bounding box center [0, 0] width 0 height 0
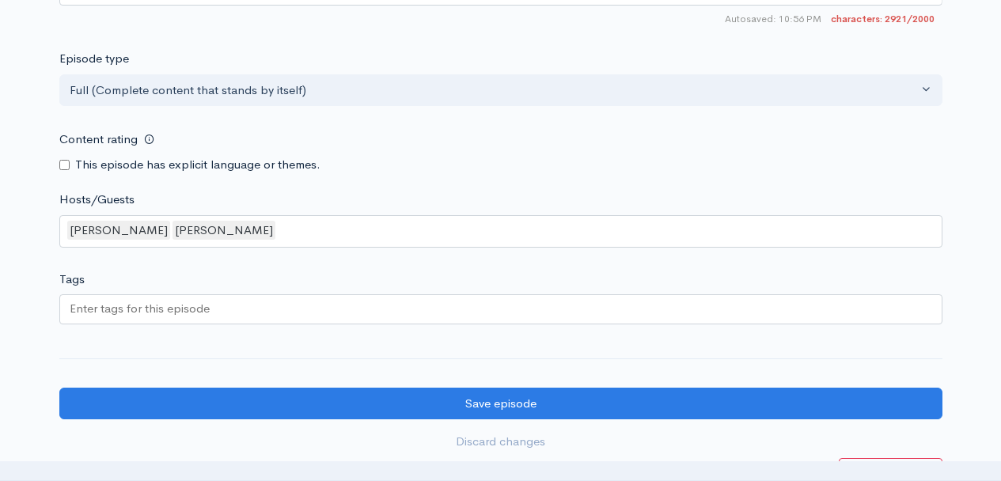
scroll to position [2197, 0]
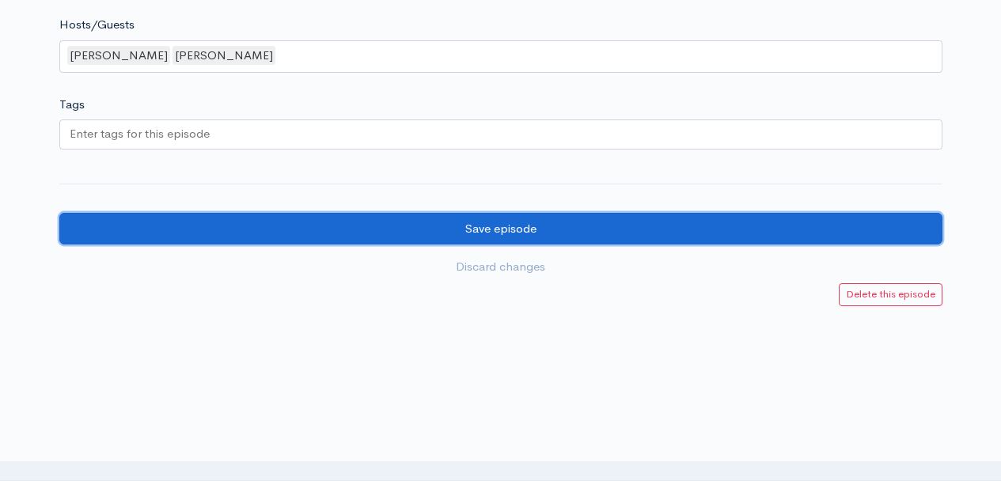
click at [629, 242] on input "Save episode" at bounding box center [500, 229] width 883 height 32
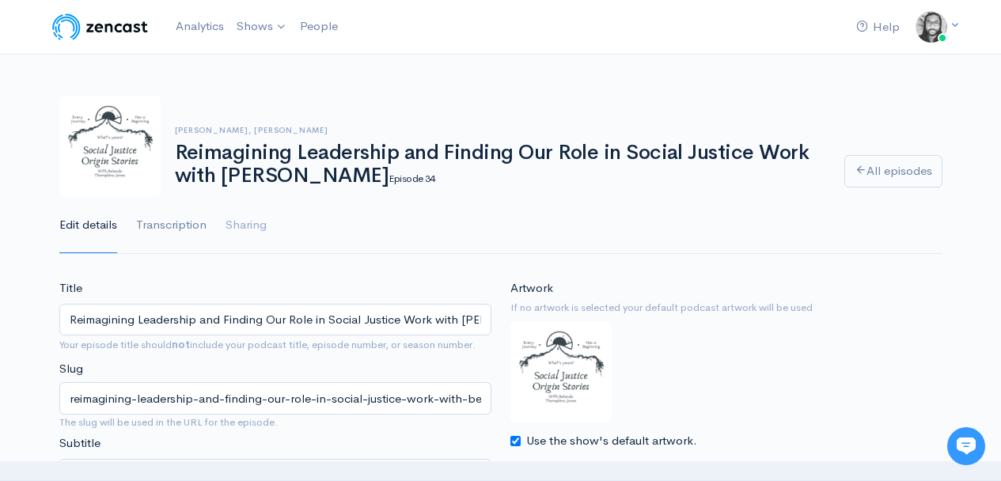
click at [174, 220] on link "Transcription" at bounding box center [171, 225] width 70 height 57
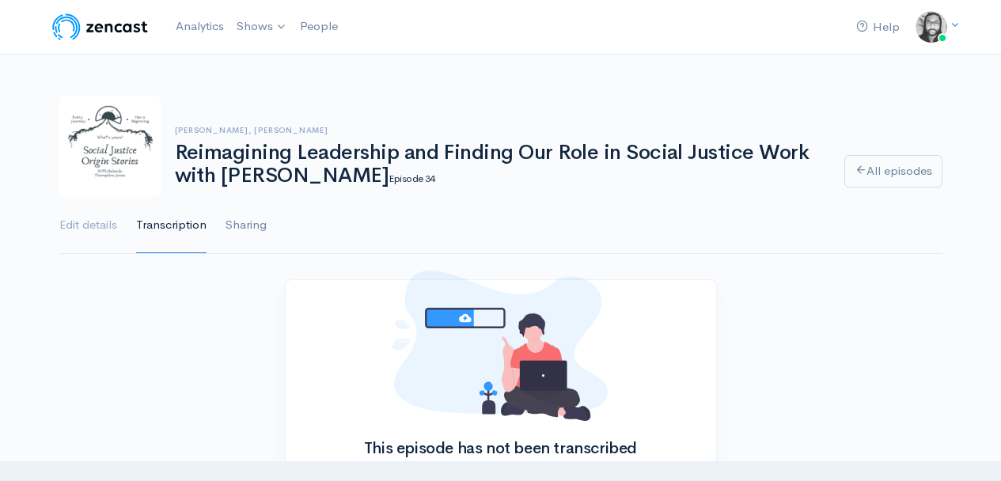
click at [258, 222] on link "Sharing" at bounding box center [246, 225] width 41 height 57
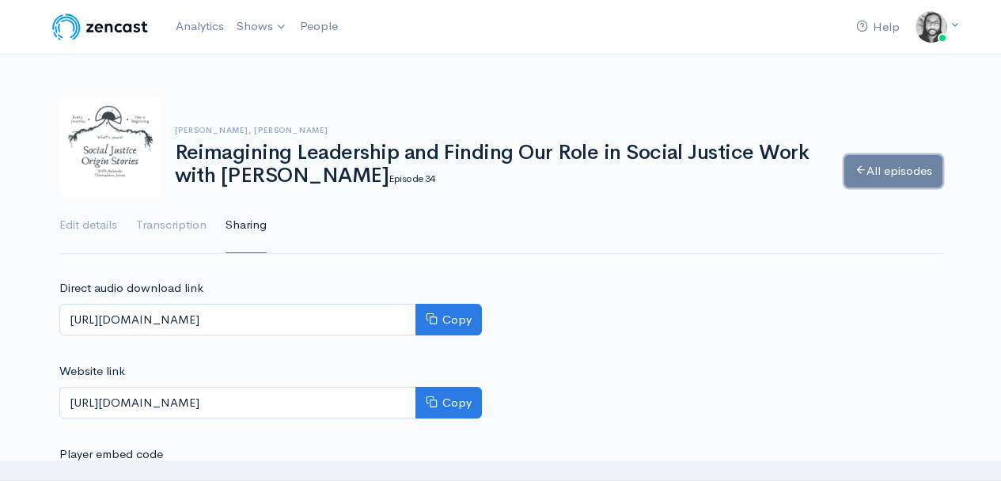
click at [879, 167] on link "All episodes" at bounding box center [894, 171] width 98 height 32
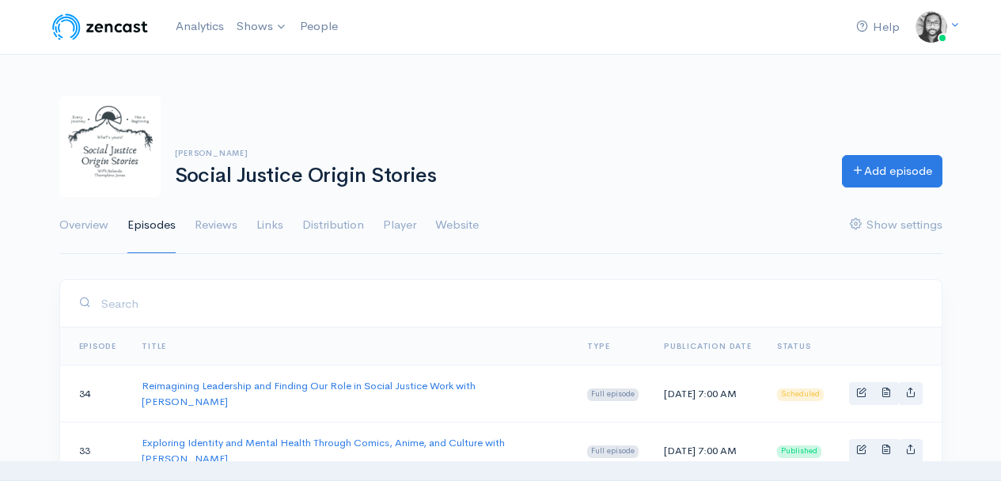
click at [589, 170] on h1 "Social Justice Origin Stories" at bounding box center [499, 176] width 648 height 23
